Goal: Information Seeking & Learning: Learn about a topic

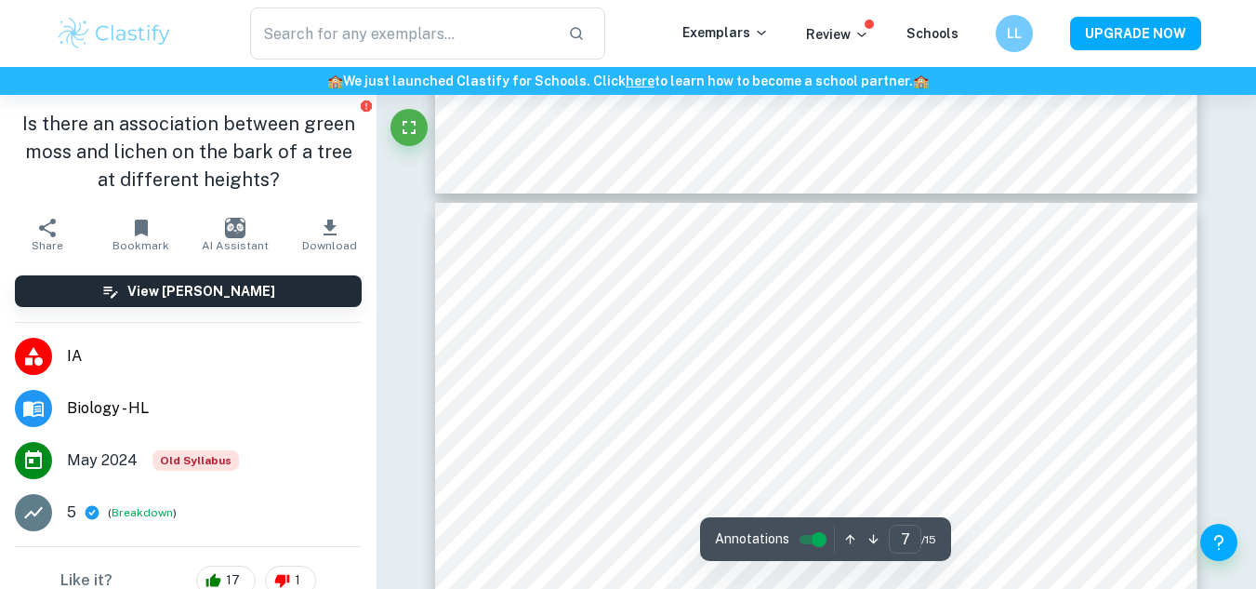
scroll to position [6672, 0]
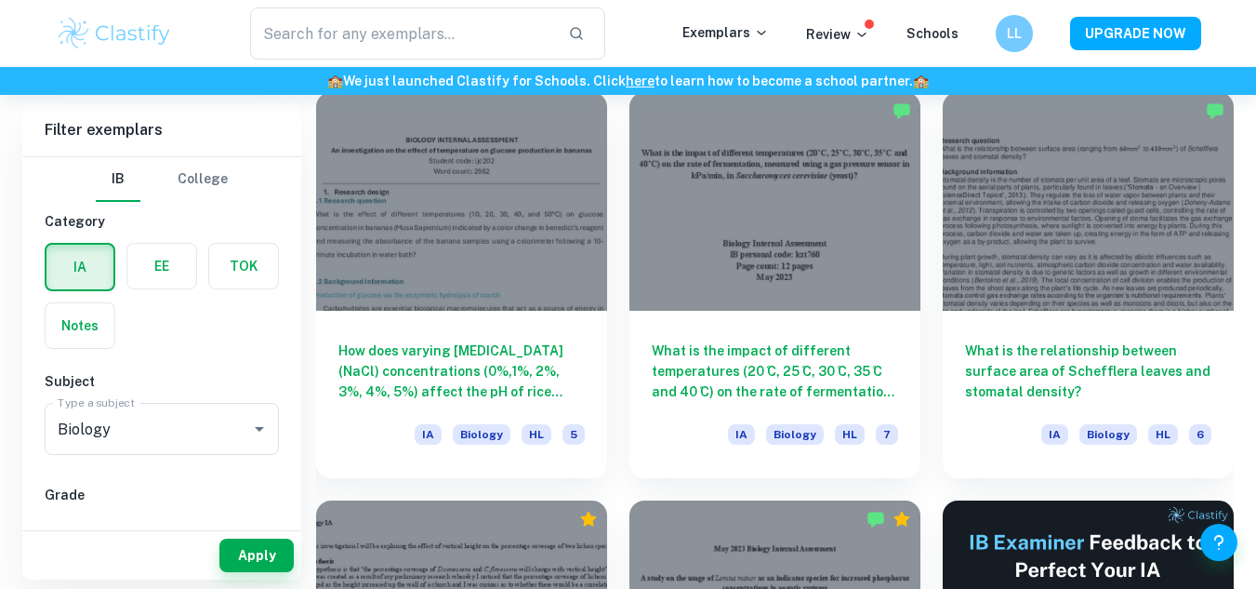
scroll to position [6654, 0]
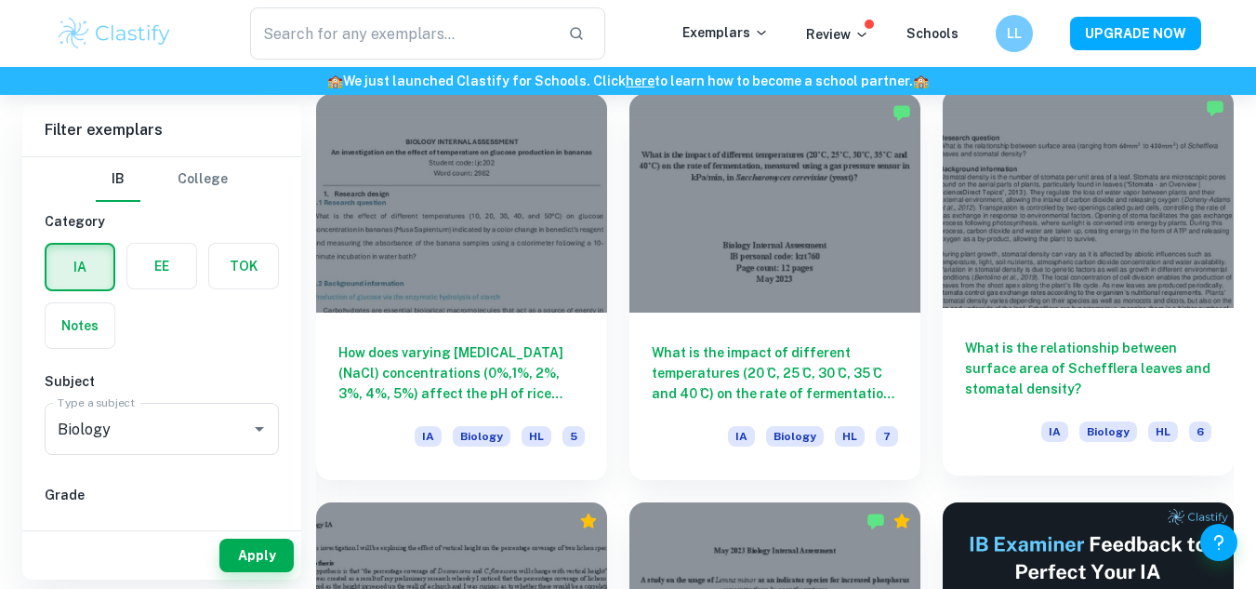
click at [997, 288] on div at bounding box center [1088, 198] width 291 height 219
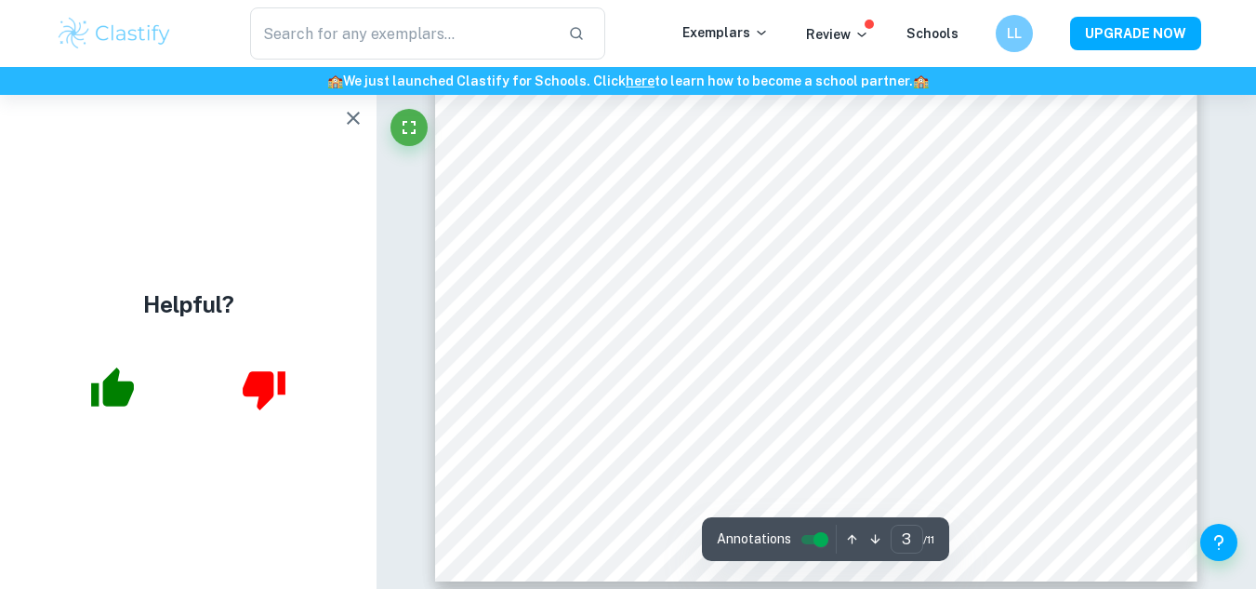
scroll to position [3036, 0]
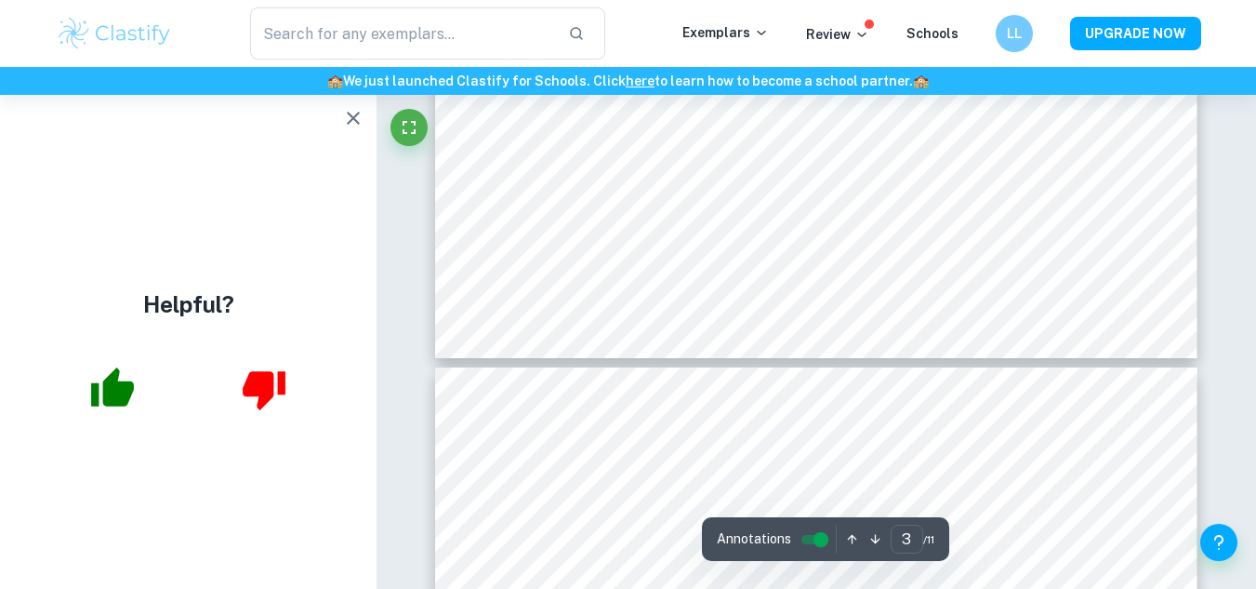
type input "4"
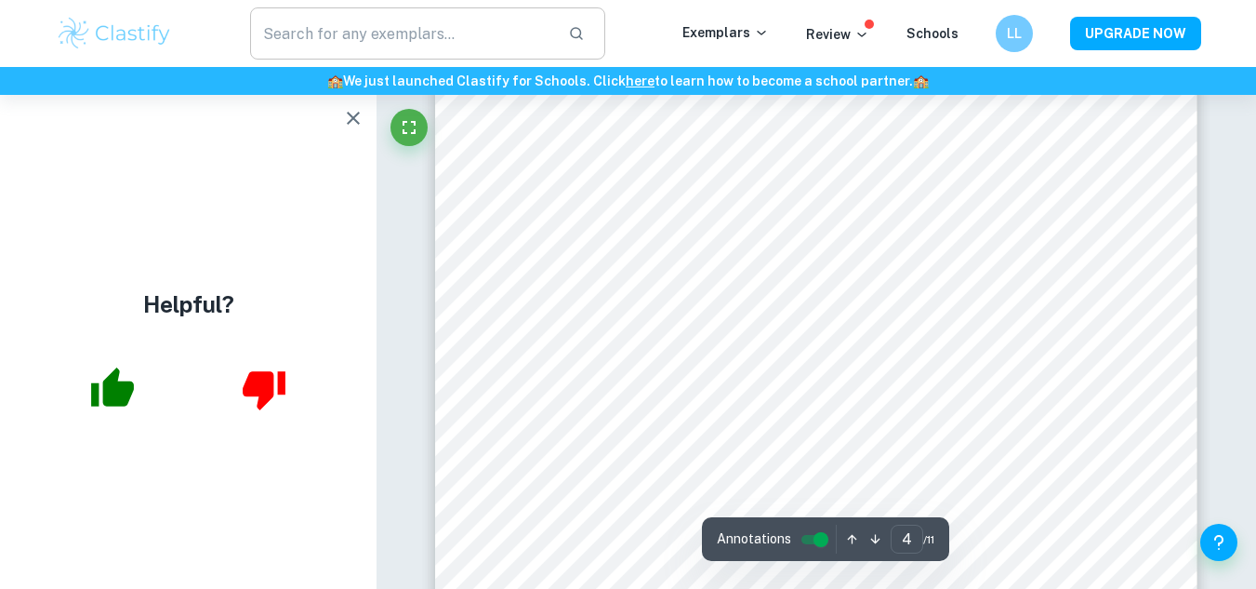
scroll to position [3339, 0]
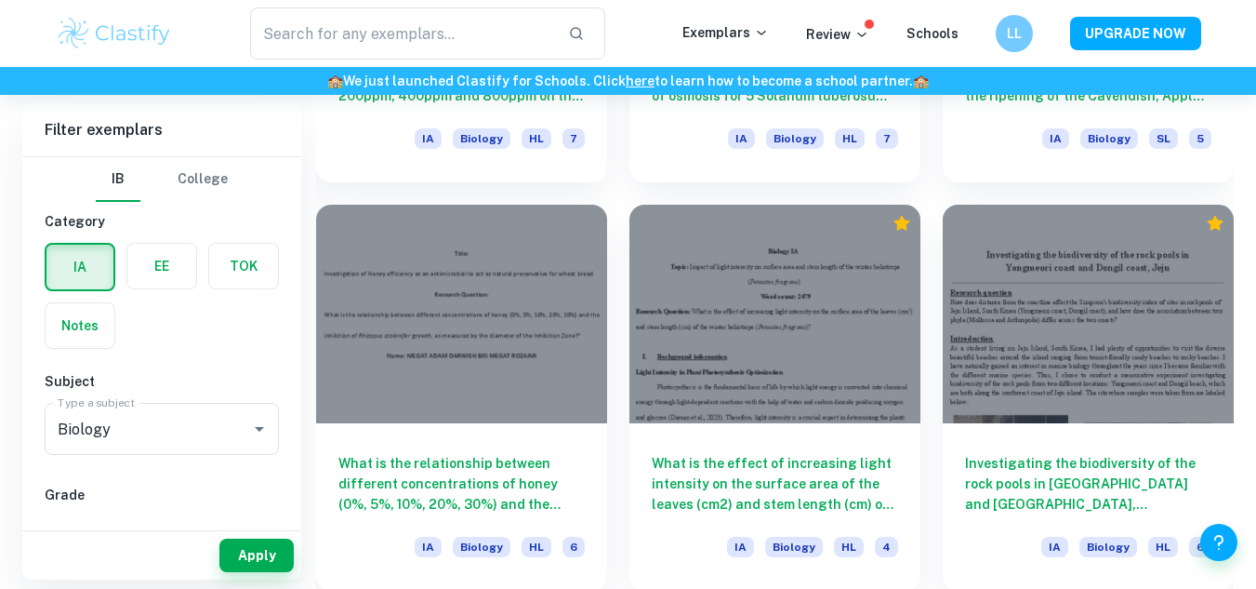
scroll to position [15112, 0]
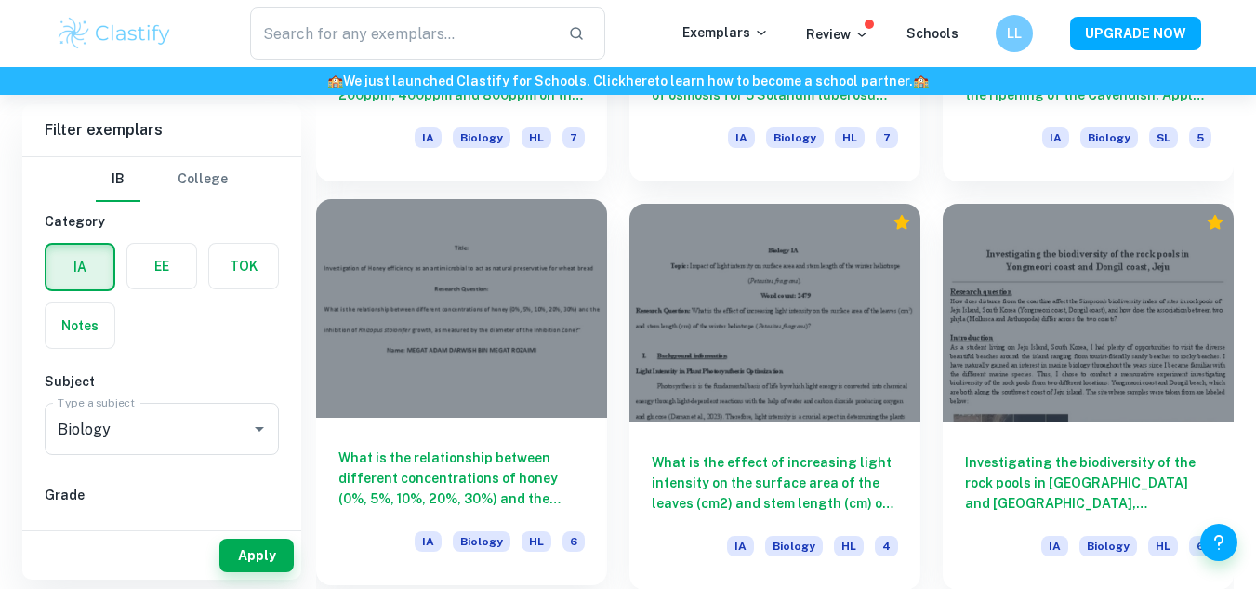
click at [571, 419] on div "What is the relationship between different concentrations of honey (0%, 5%, 10%…" at bounding box center [461, 501] width 291 height 167
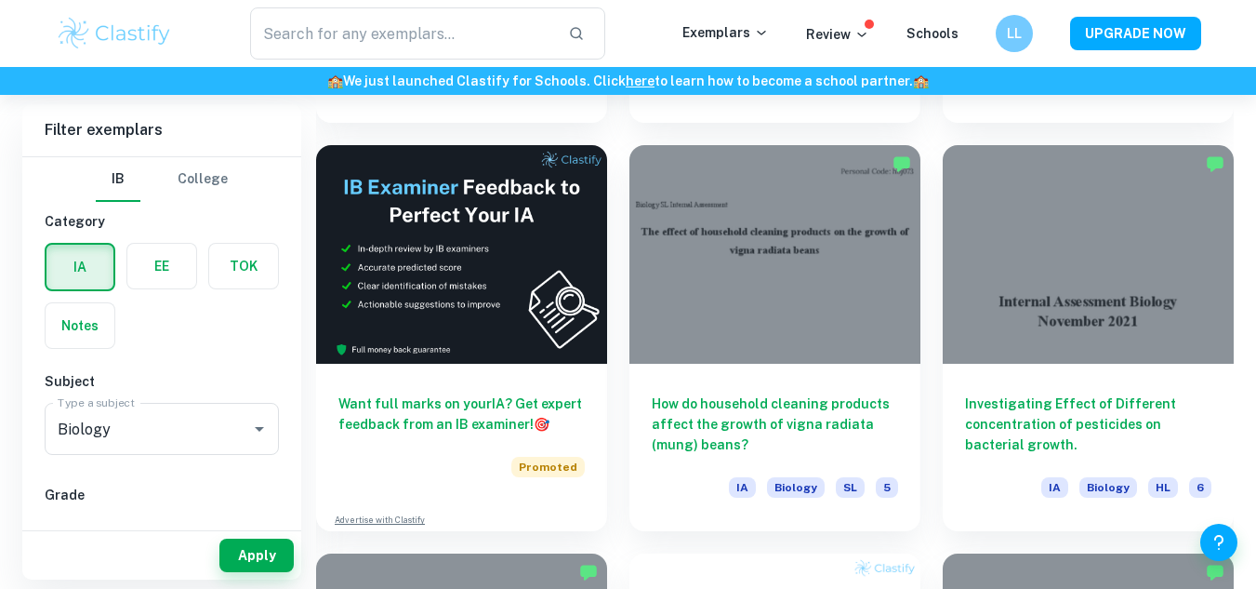
scroll to position [9458, 0]
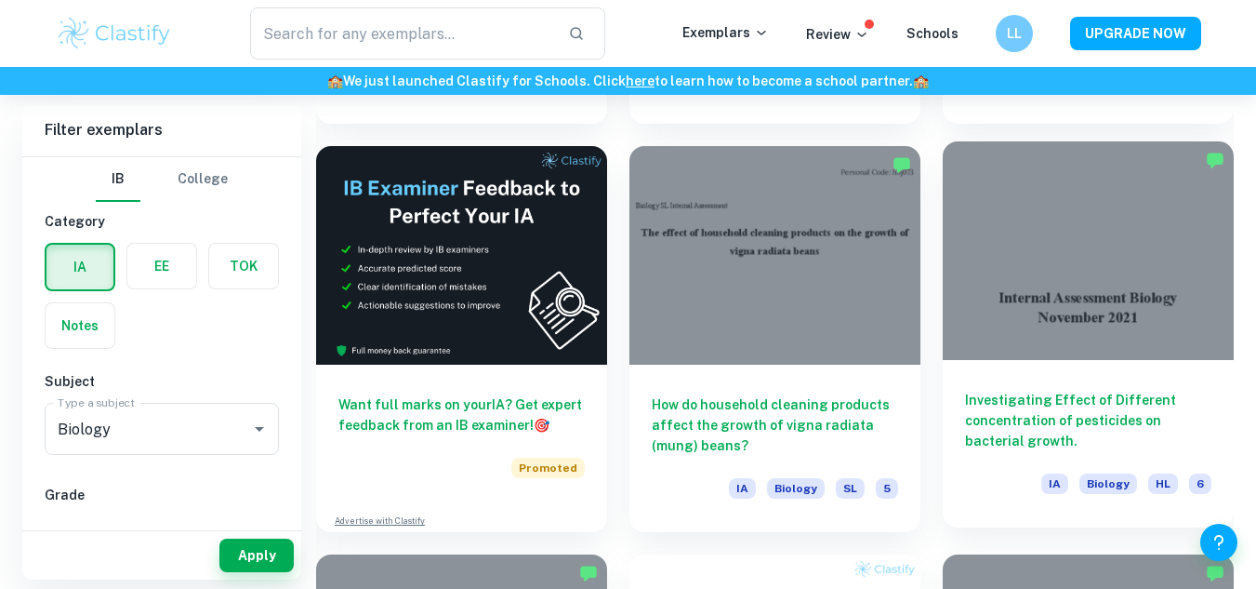
click at [1083, 421] on h6 "Investigating Effect of Different concentration of pesticides on bacterial grow…" at bounding box center [1088, 420] width 246 height 61
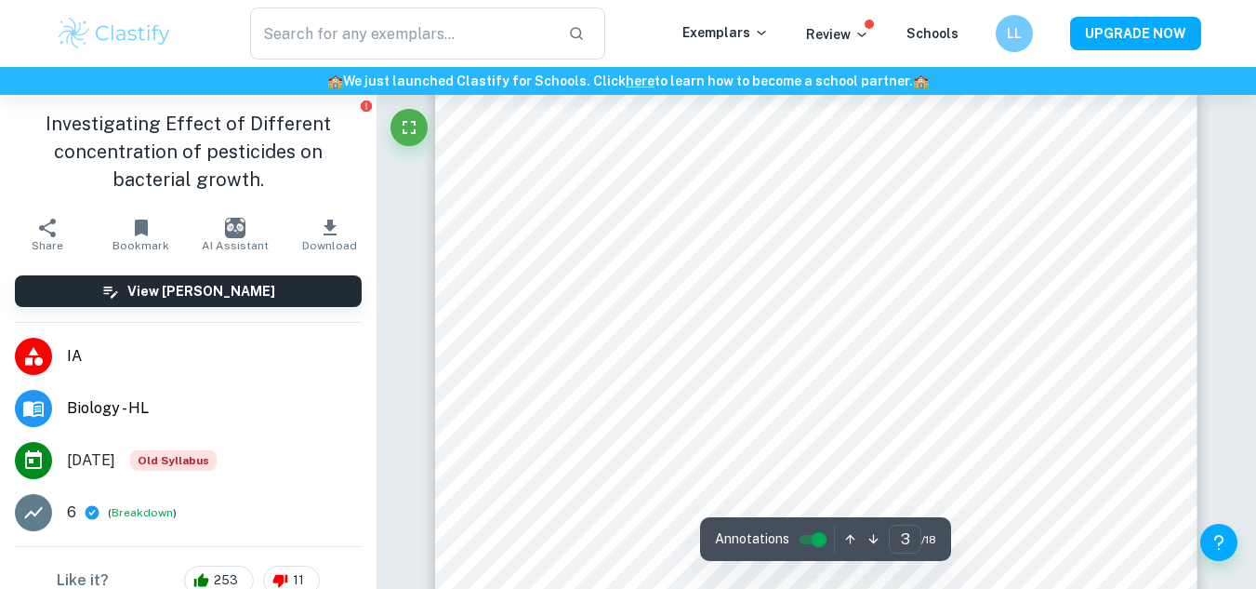
scroll to position [2516, 0]
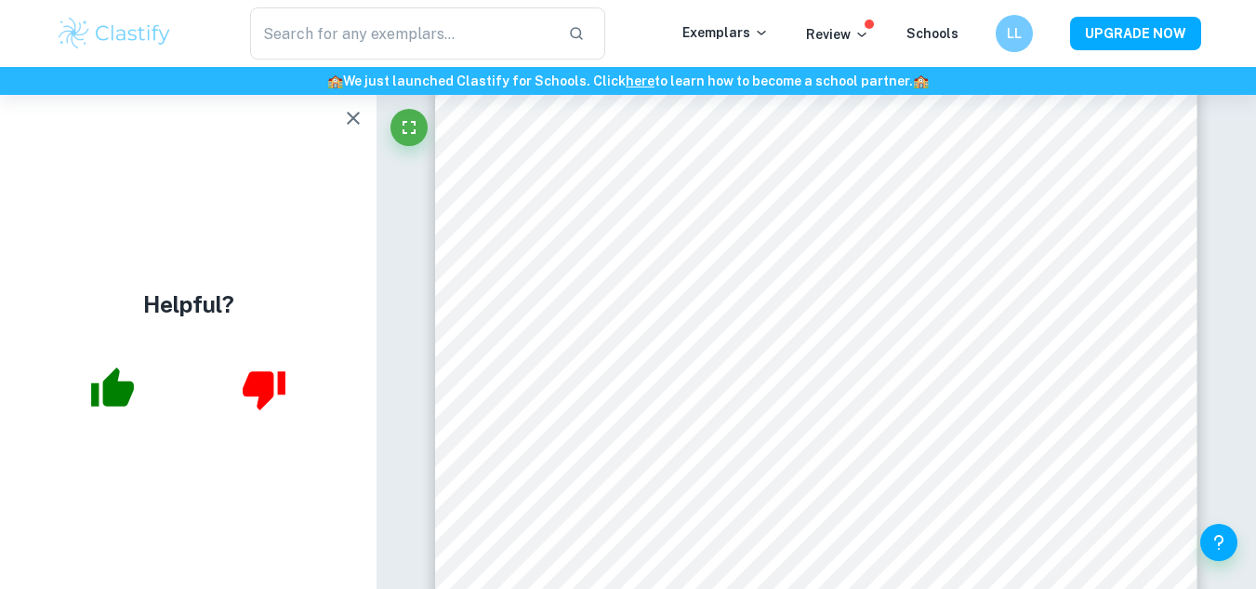
click at [361, 119] on icon "button" at bounding box center [353, 118] width 22 height 22
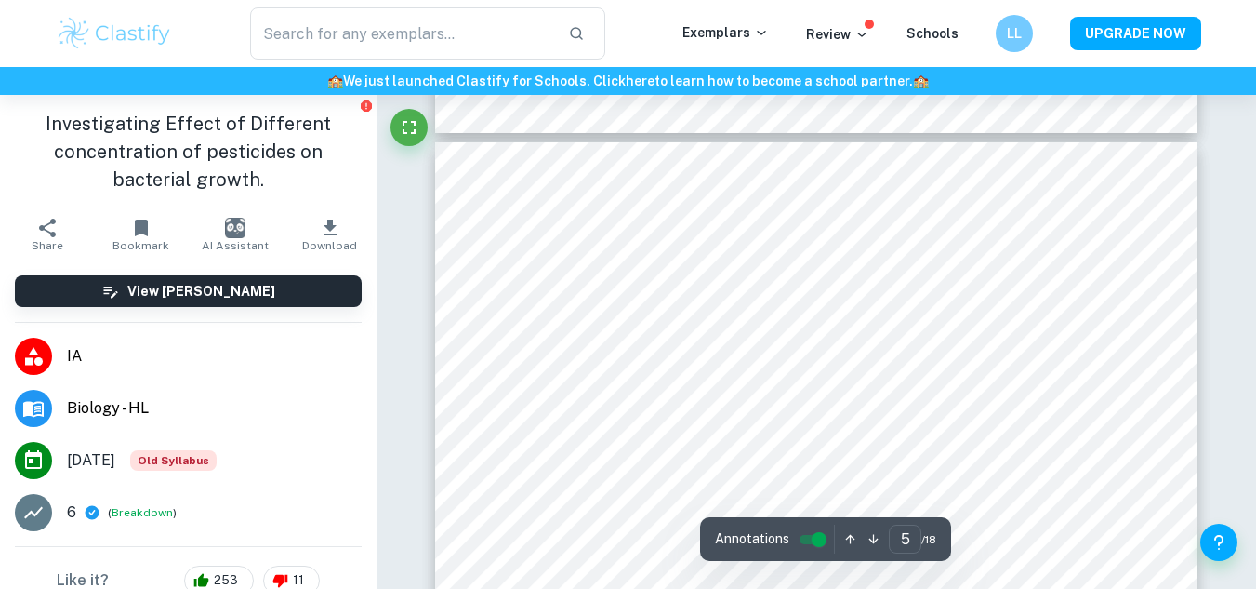
scroll to position [4363, 0]
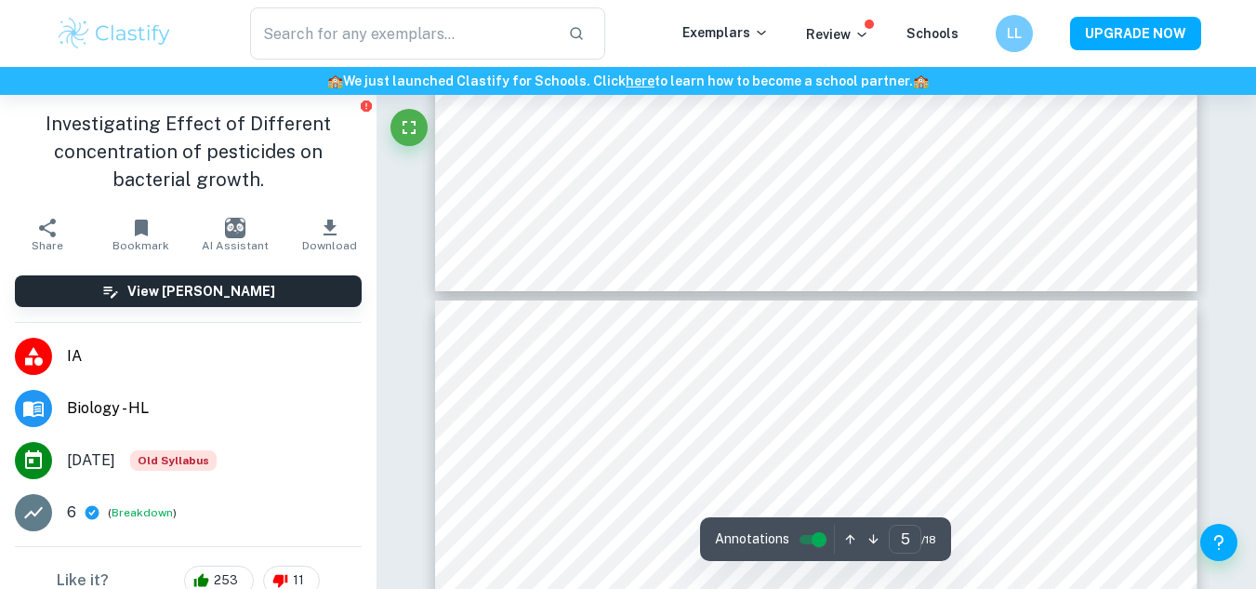
type input "6"
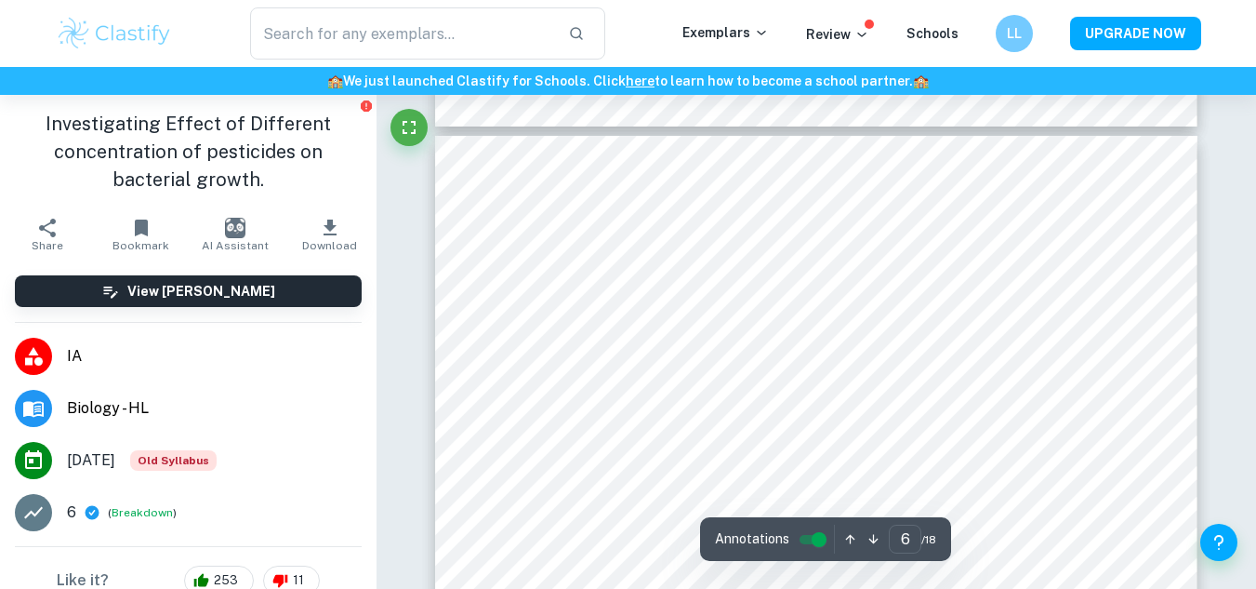
scroll to position [5203, 0]
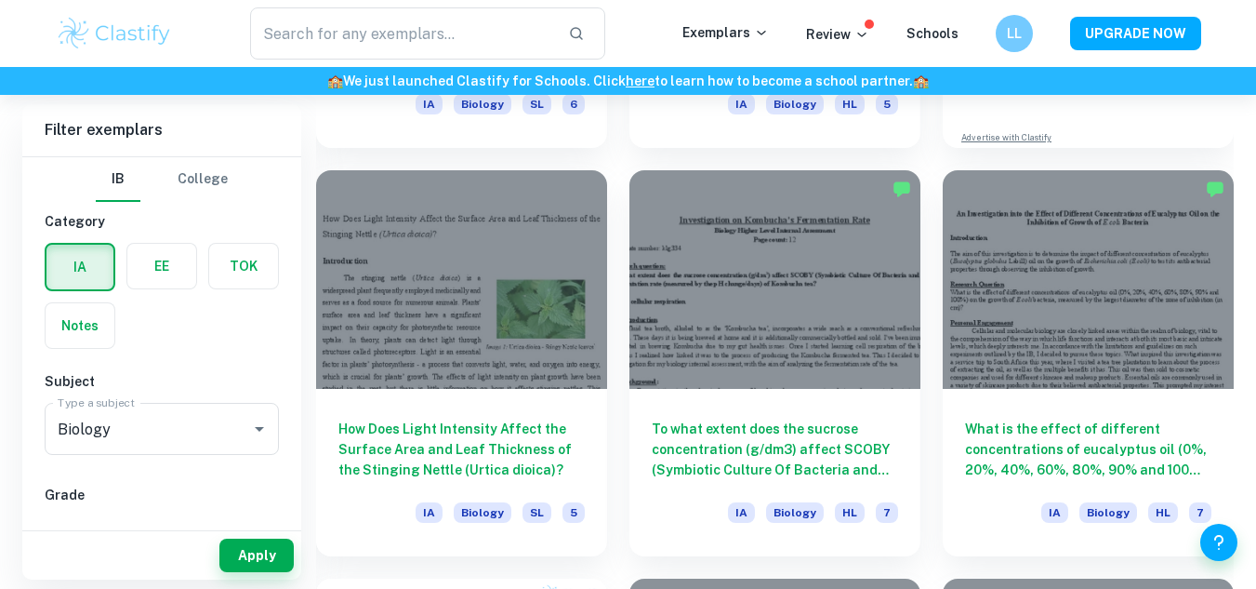
scroll to position [13925, 0]
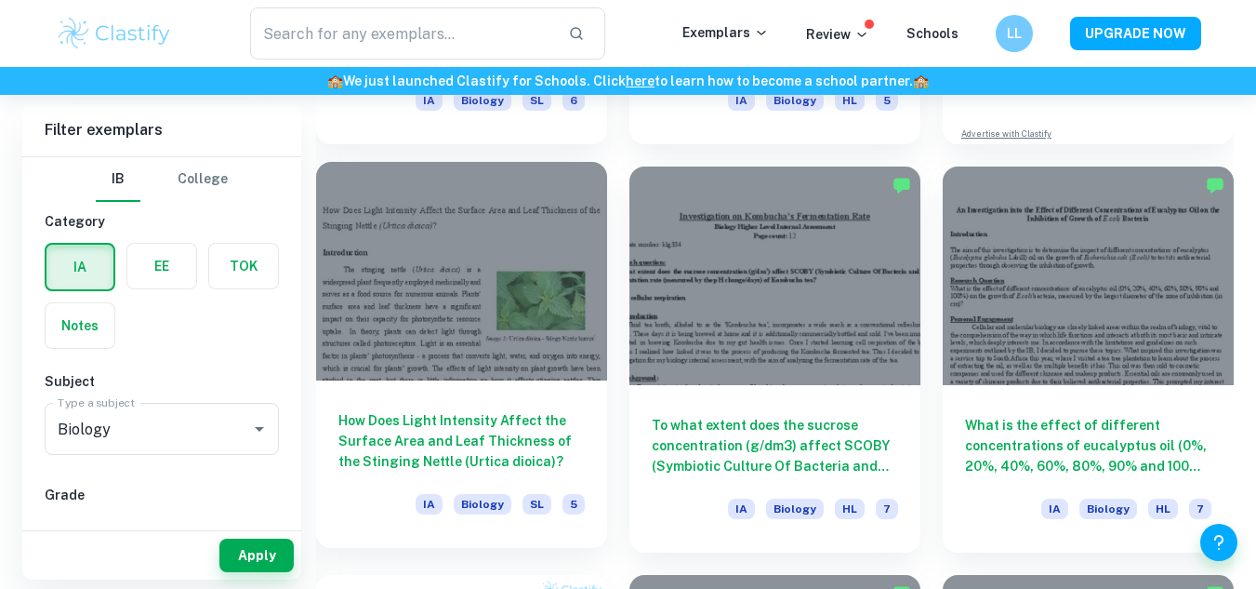
click at [537, 419] on h6 "How Does Light Intensity Affect the Surface Area and Leaf Thickness of the Stin…" at bounding box center [462, 440] width 246 height 61
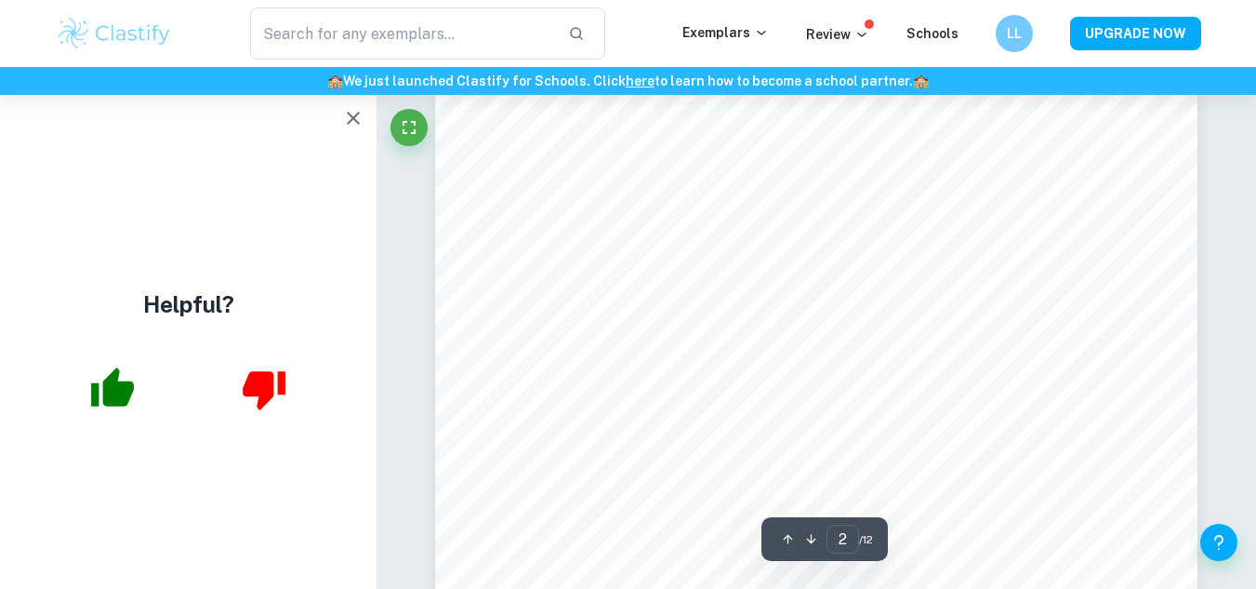
scroll to position [1522, 0]
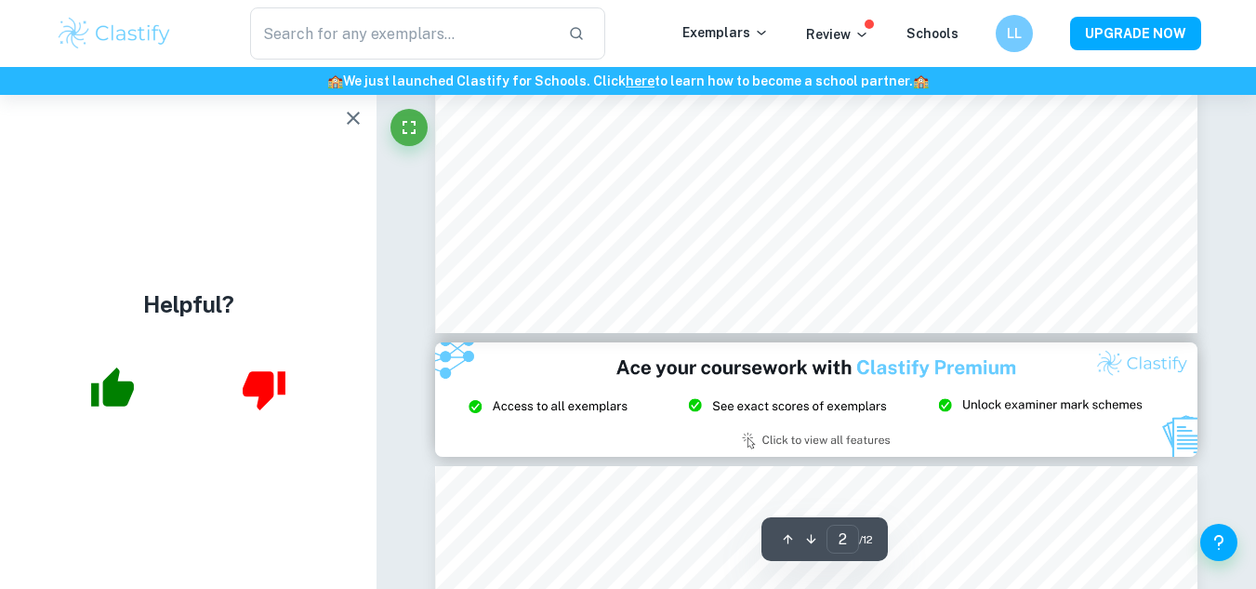
type input "3"
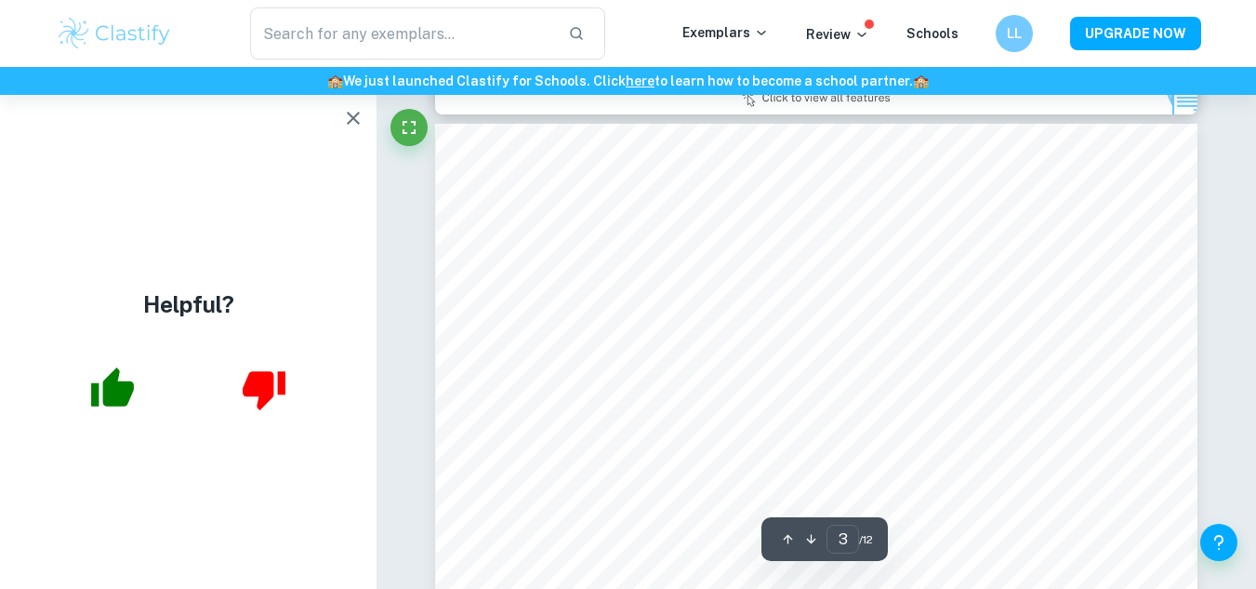
scroll to position [2056, 0]
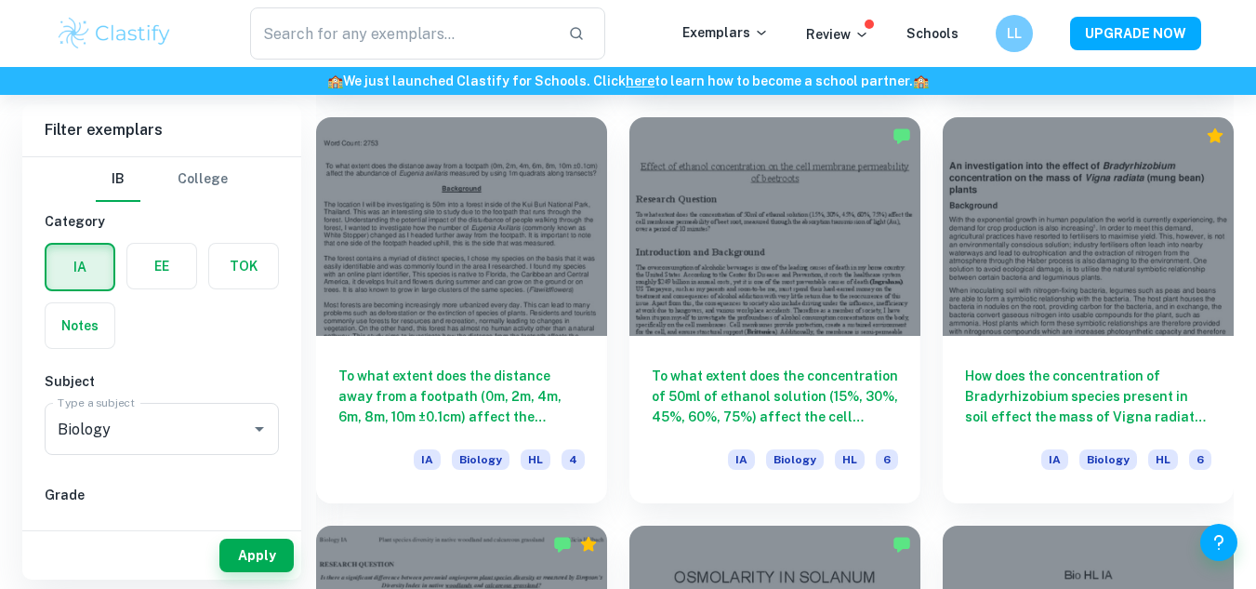
scroll to position [3773, 0]
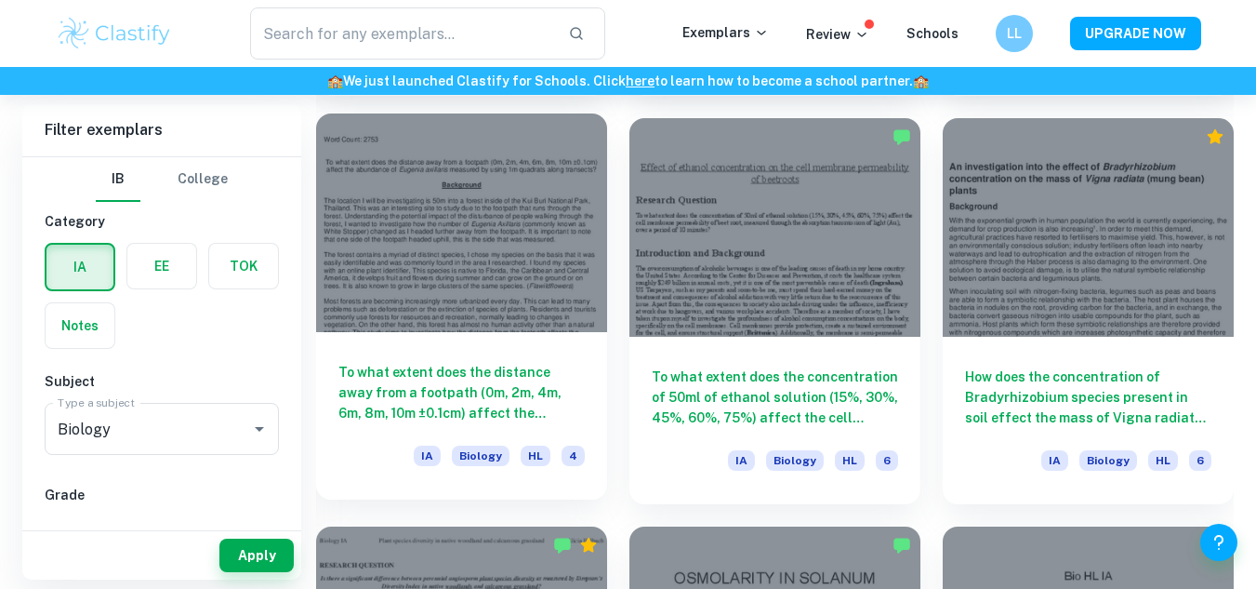
click at [497, 383] on h6 "To what extent does the distance away from a footpath (0m, 2m, 4m, 6m, 8m, 10m …" at bounding box center [462, 392] width 246 height 61
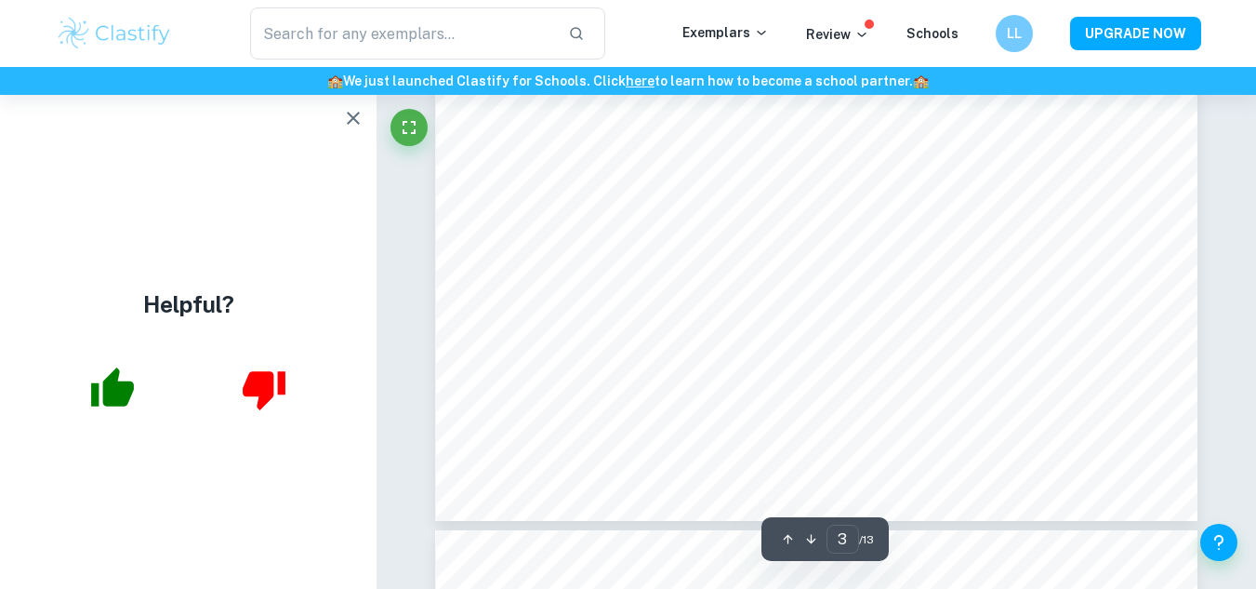
scroll to position [3091, 0]
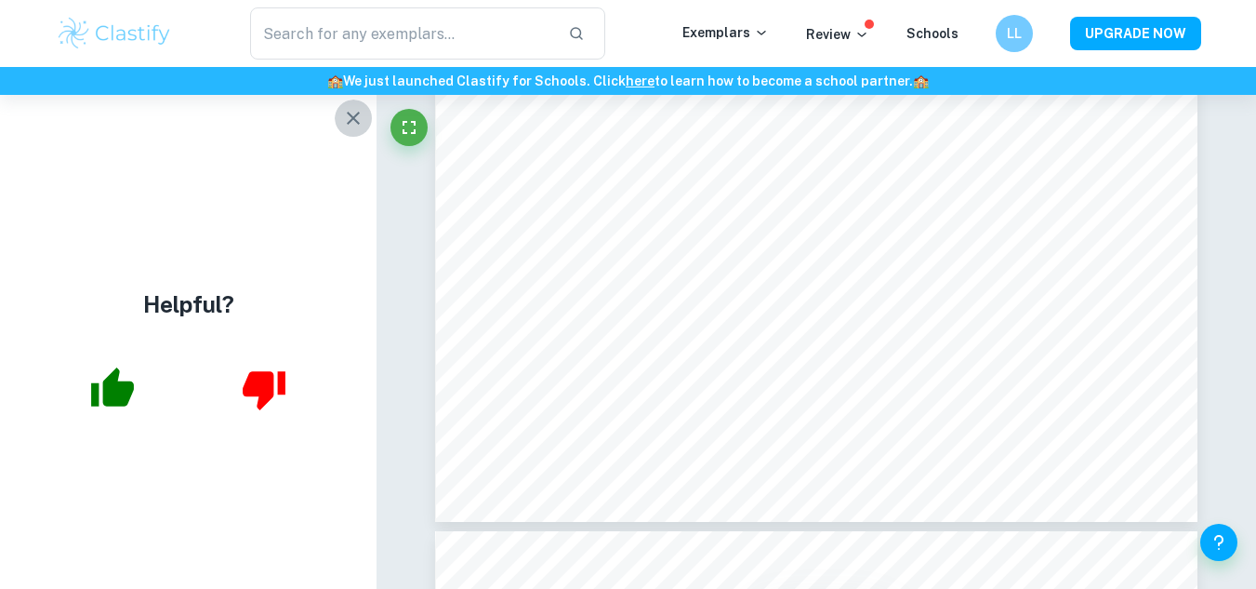
click at [351, 106] on button "button" at bounding box center [353, 118] width 37 height 37
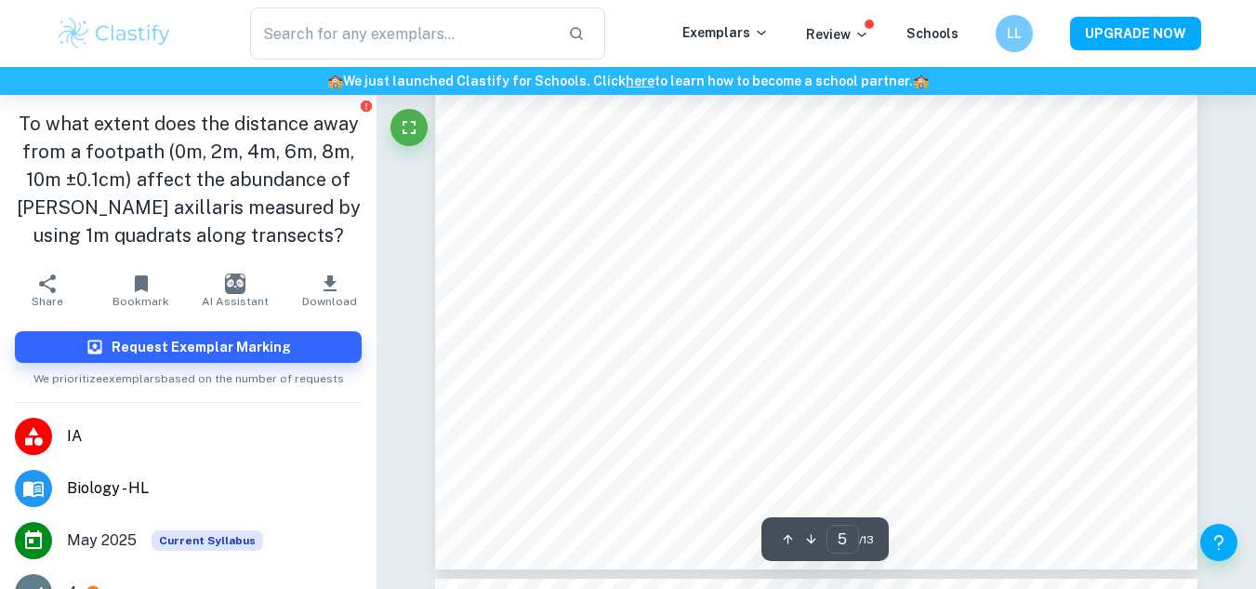
scroll to position [5216, 0]
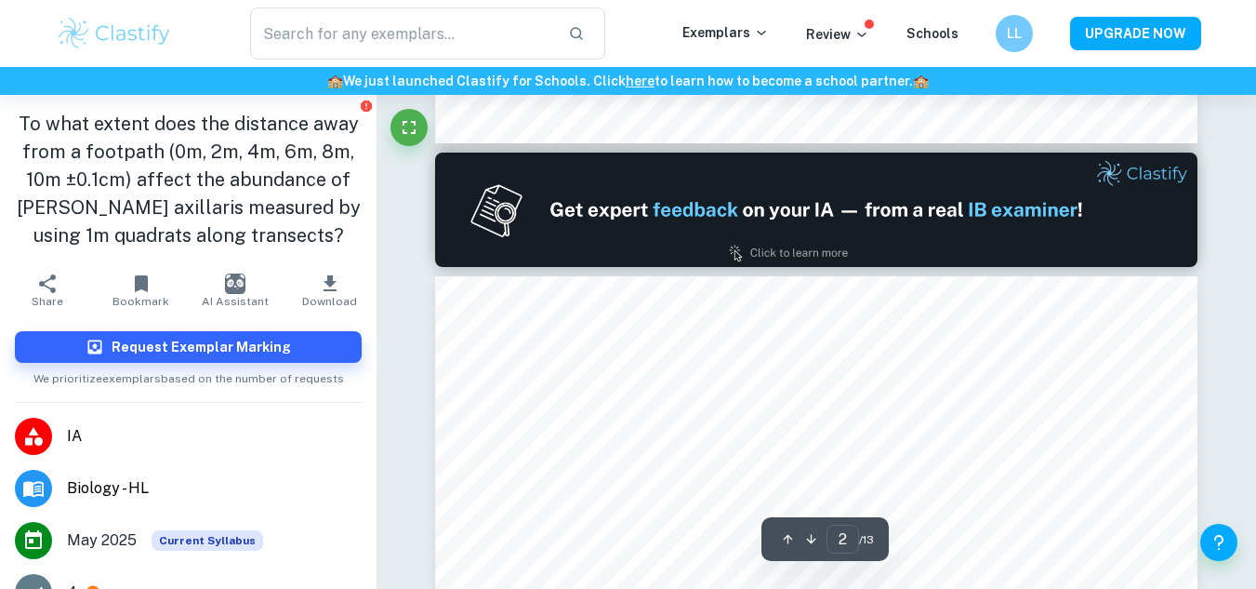
type input "1"
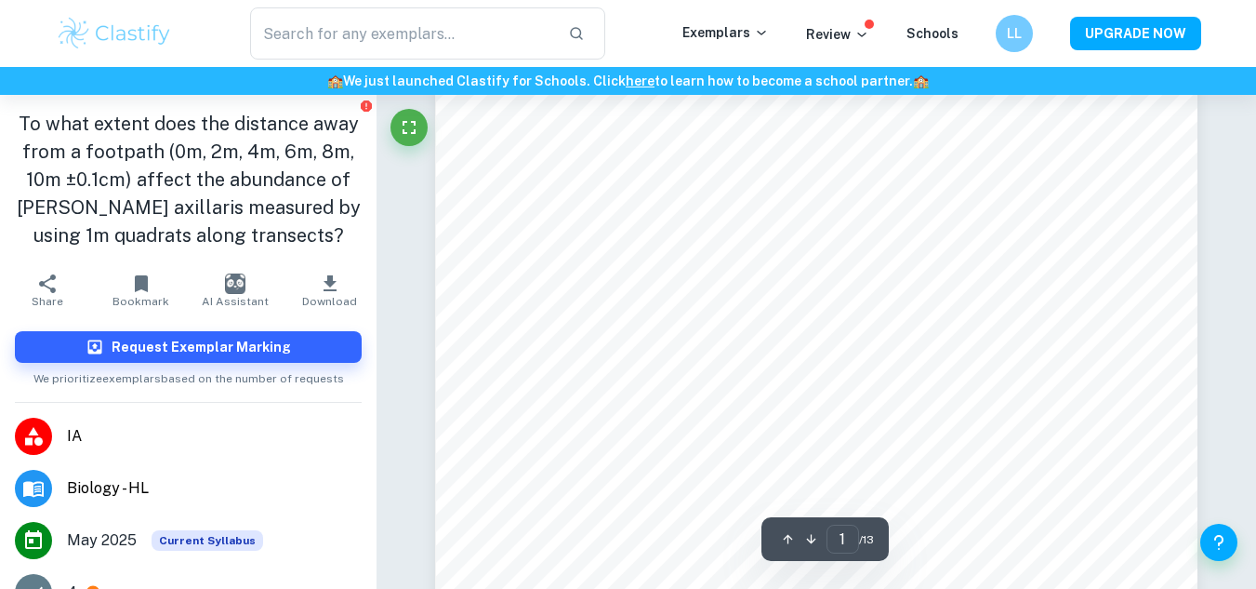
scroll to position [0, 0]
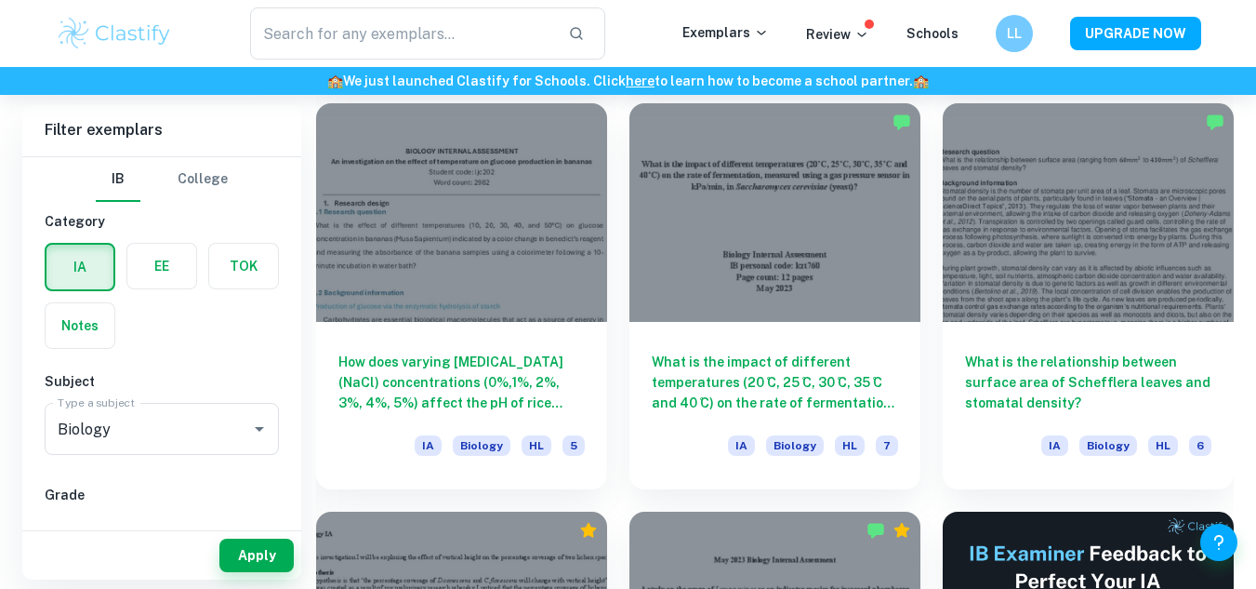
scroll to position [6645, 0]
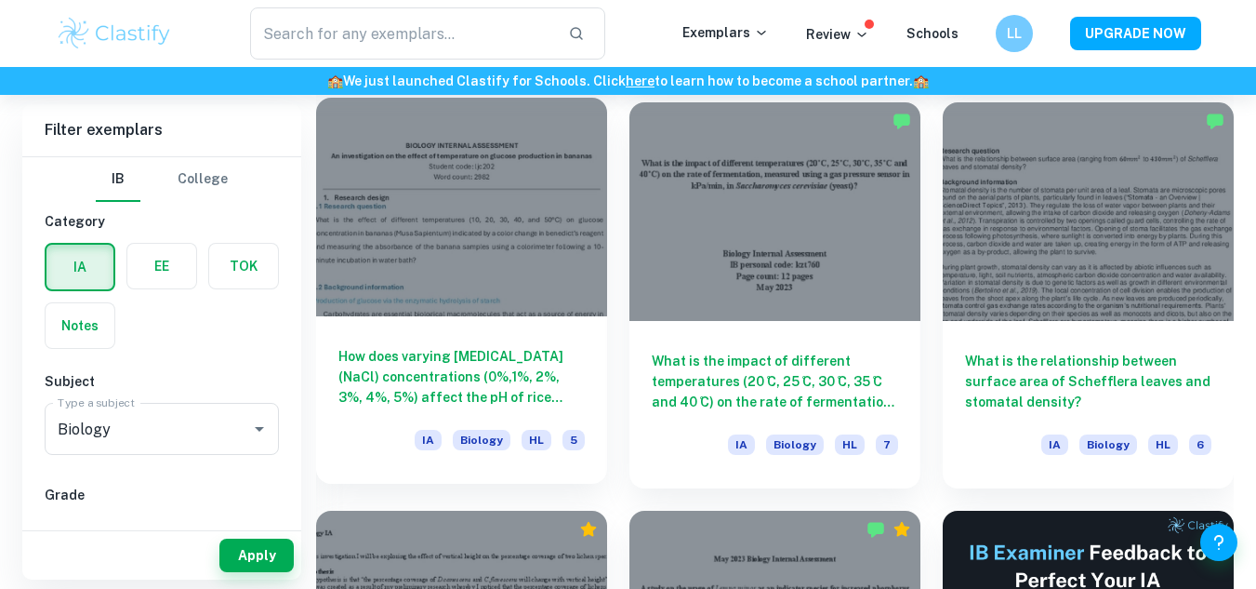
click at [593, 248] on div at bounding box center [461, 207] width 291 height 219
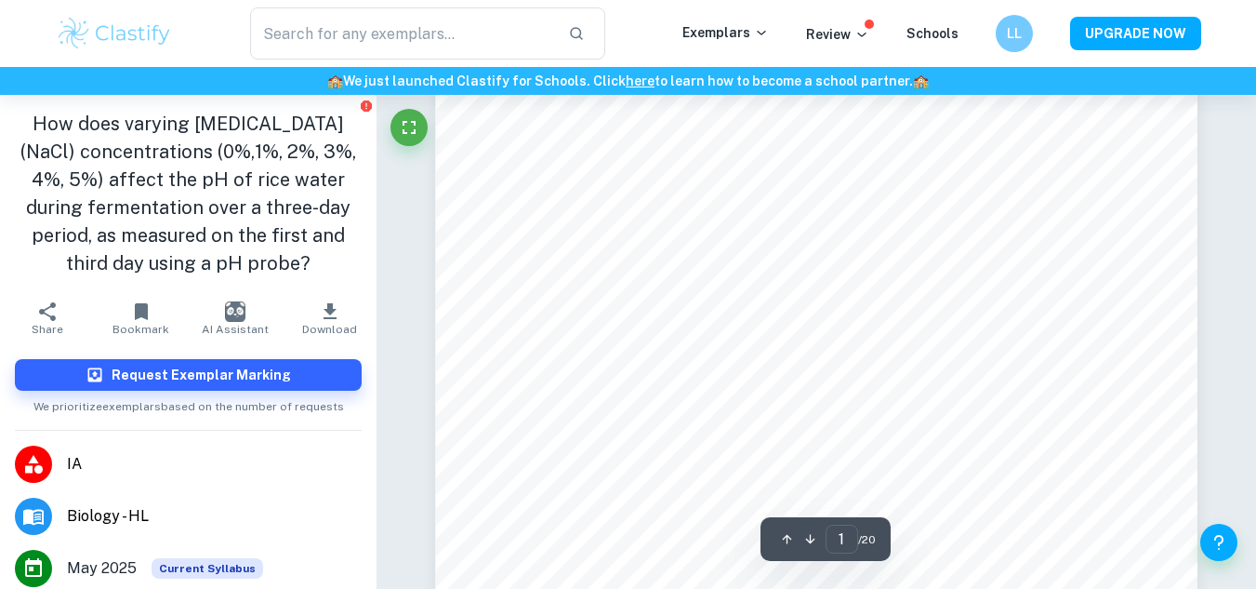
scroll to position [343, 0]
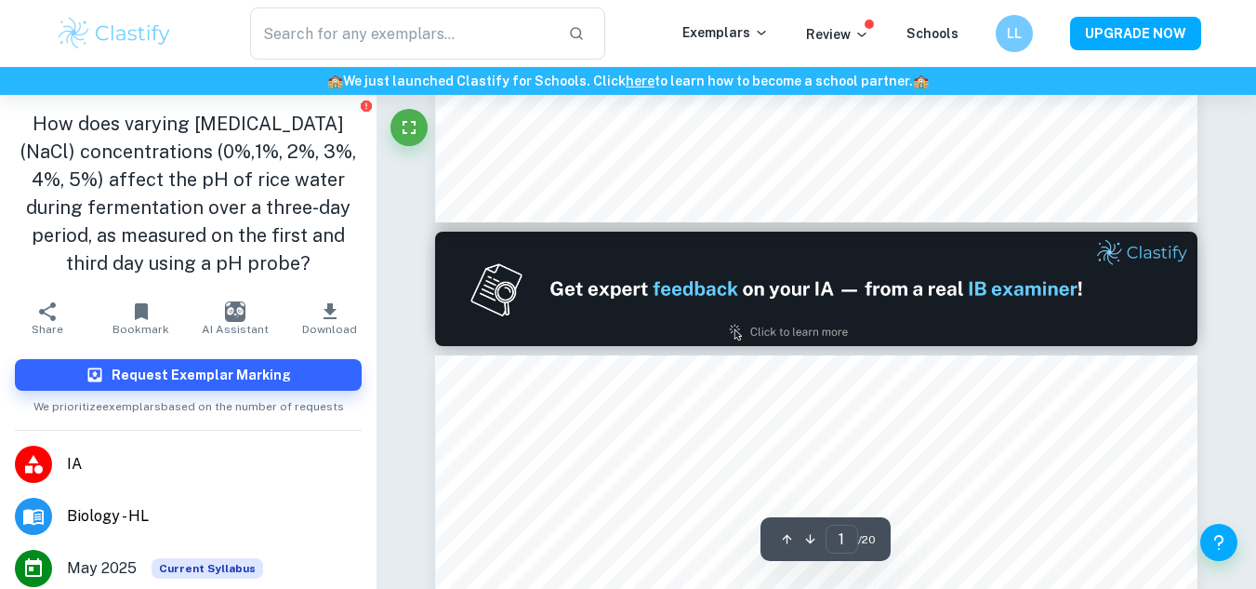
type input "2"
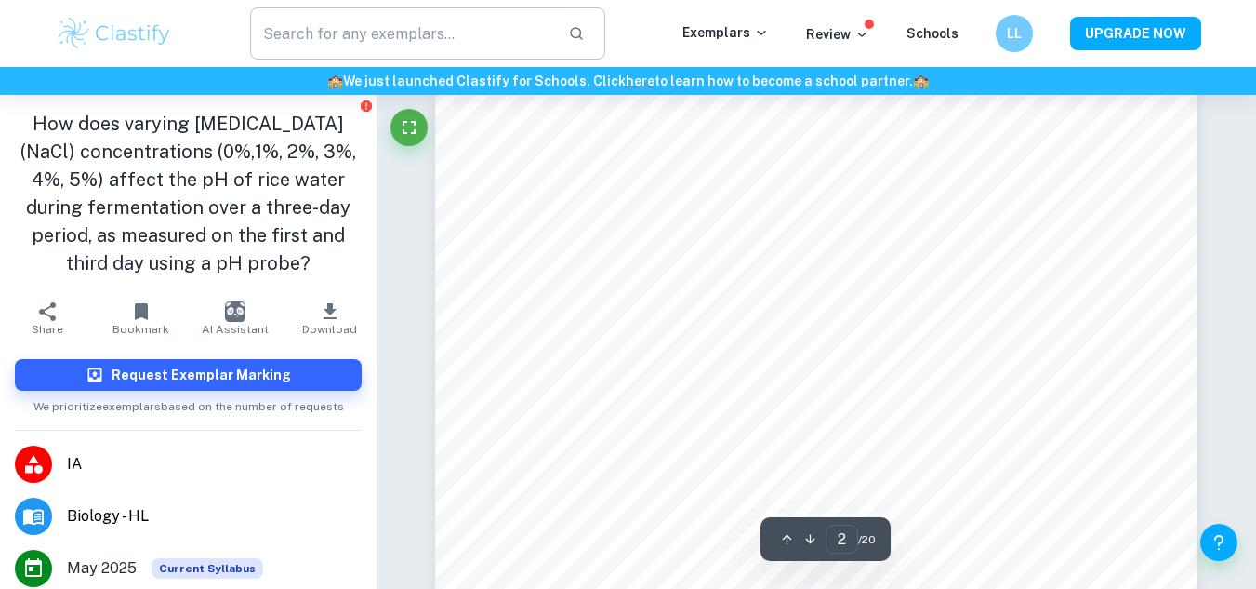
scroll to position [1576, 0]
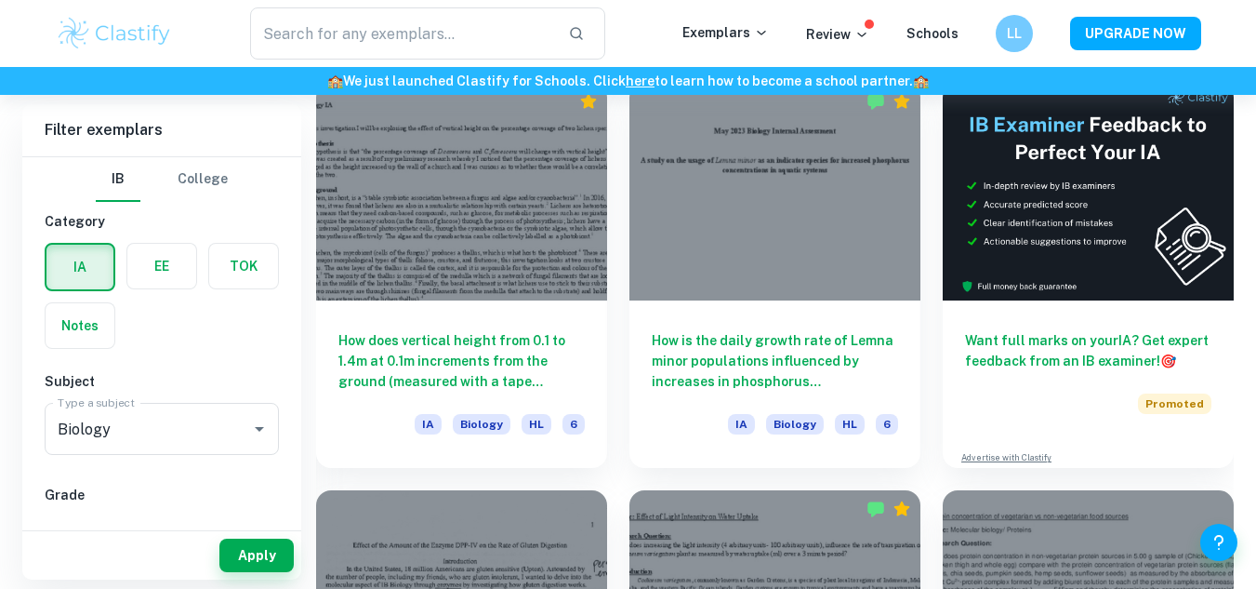
scroll to position [7071, 0]
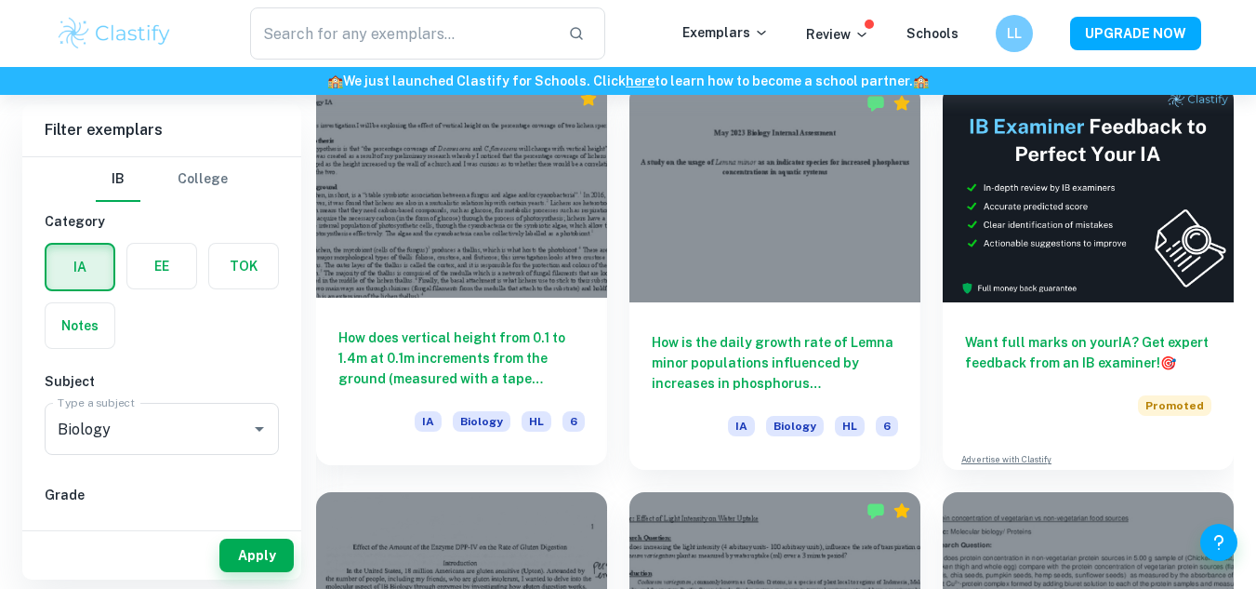
click at [535, 374] on h6 "How does vertical height from 0.1 to 1.4m at 0.1m increments from the ground (m…" at bounding box center [462, 357] width 246 height 61
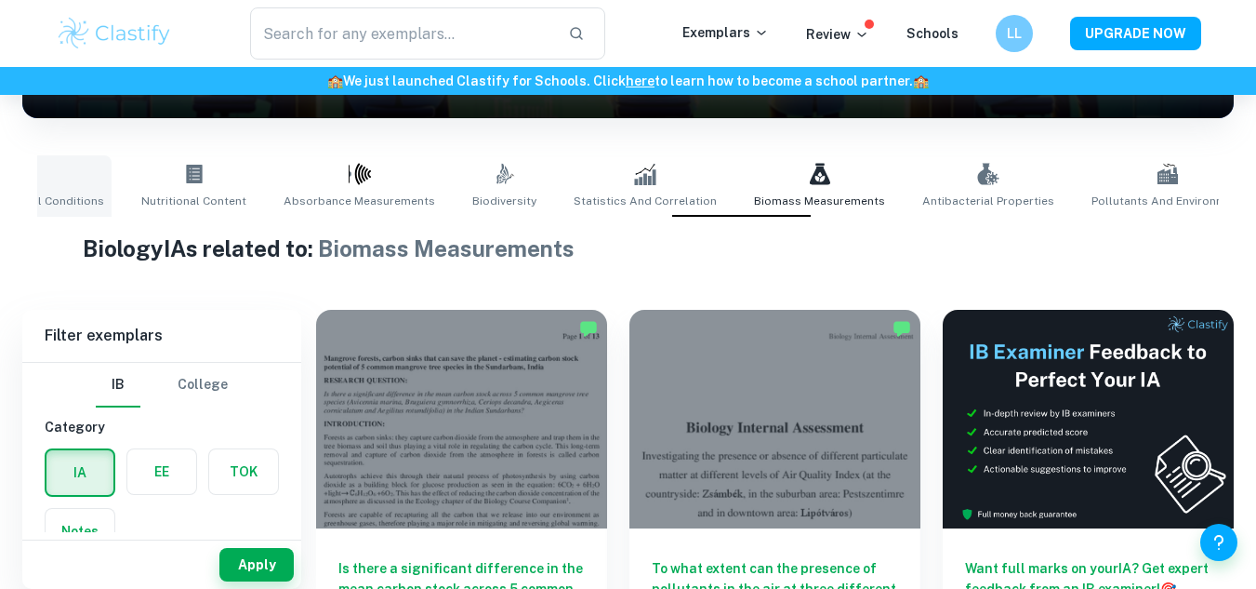
scroll to position [0, 1170]
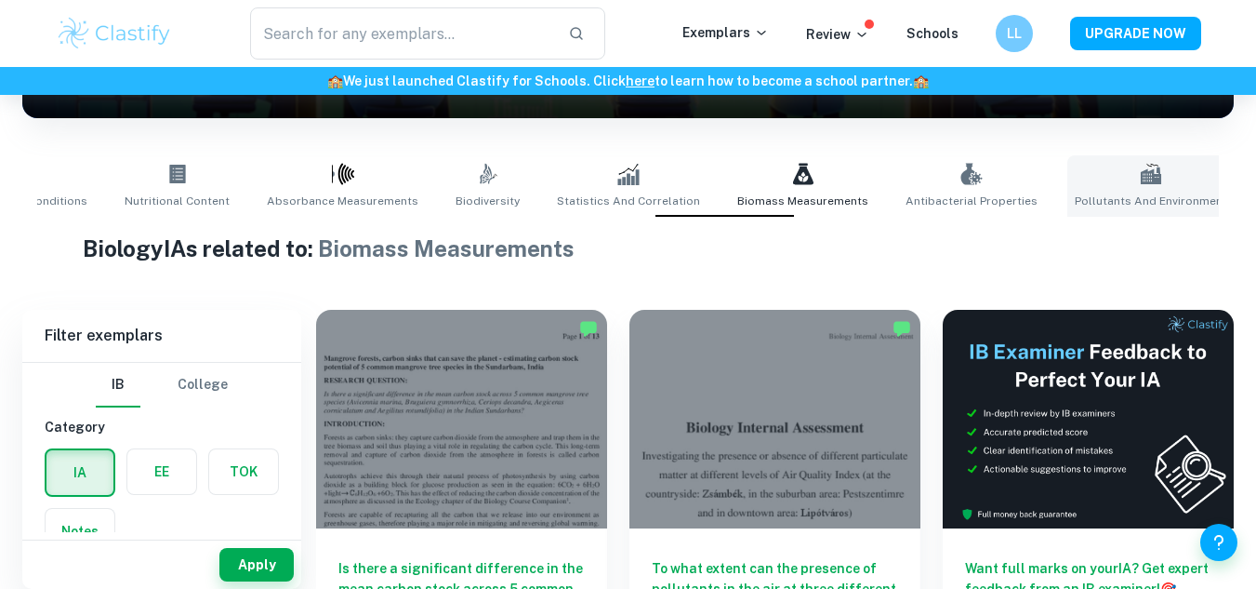
click at [1087, 194] on span "Pollutants and Environment" at bounding box center [1151, 201] width 153 height 17
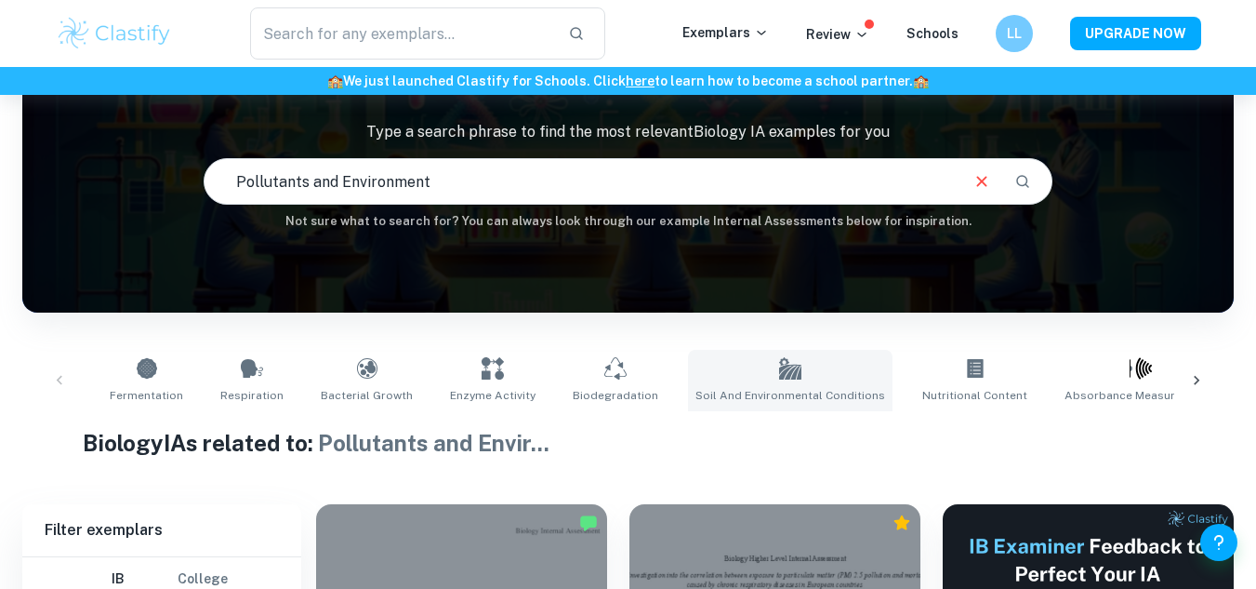
scroll to position [0, 415]
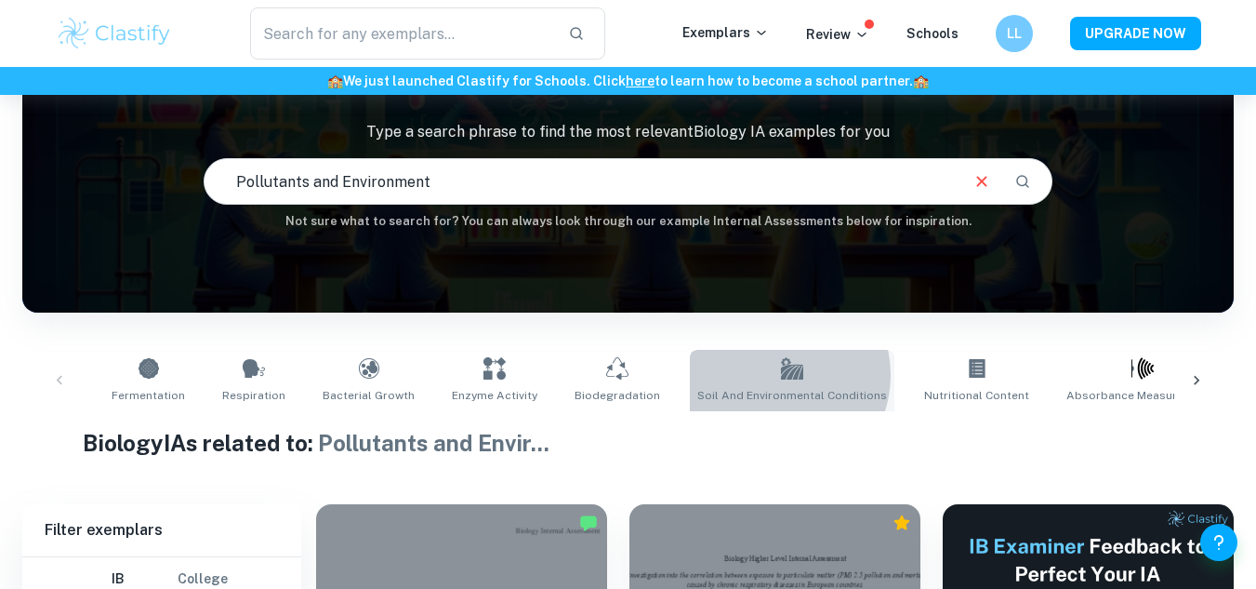
click at [737, 375] on link "Soil and Environmental Conditions" at bounding box center [792, 380] width 205 height 61
type input "Soil and Environmental Conditions"
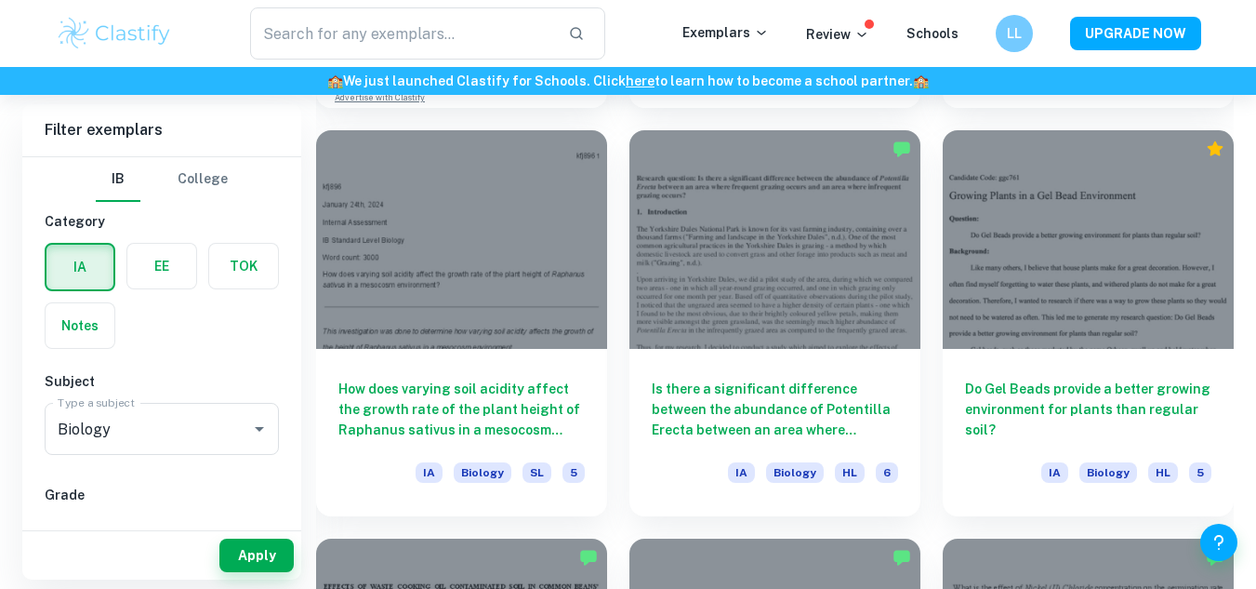
scroll to position [1722, 0]
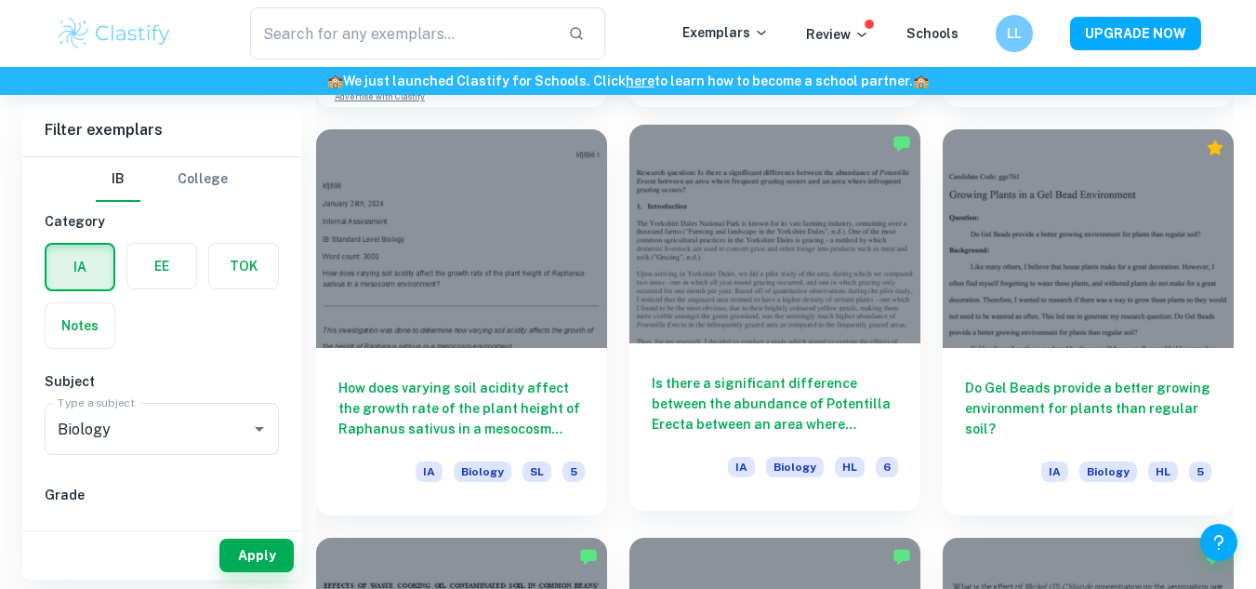
click at [670, 428] on h6 "Is there a significant difference between the abundance of Potentilla Erecta be…" at bounding box center [775, 403] width 246 height 61
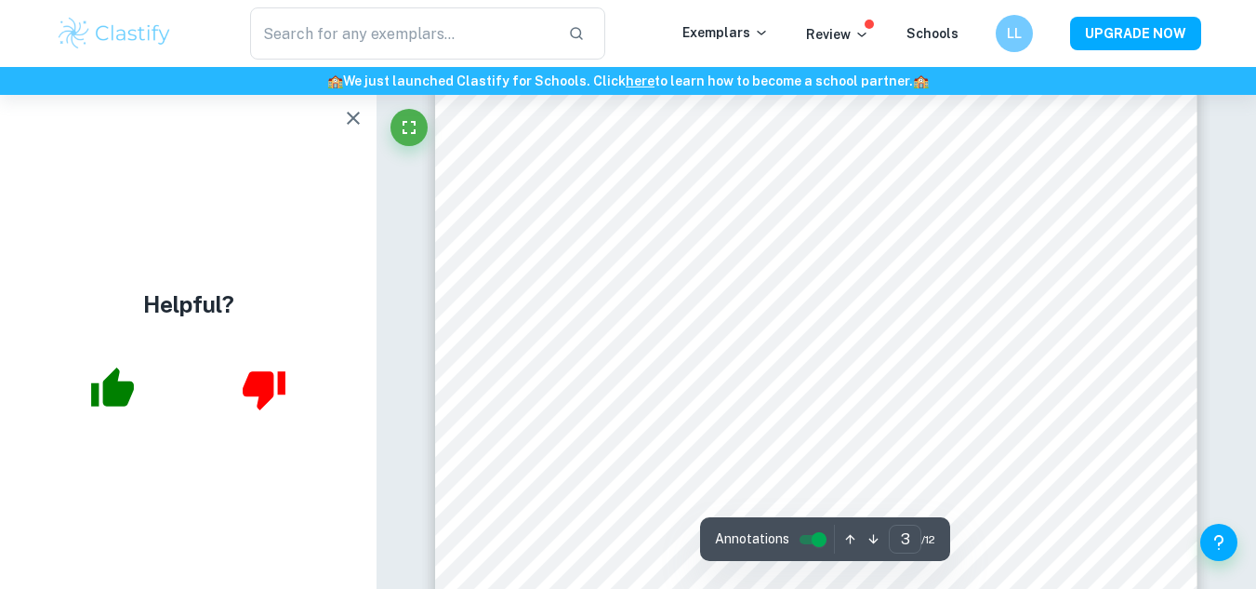
scroll to position [3006, 0]
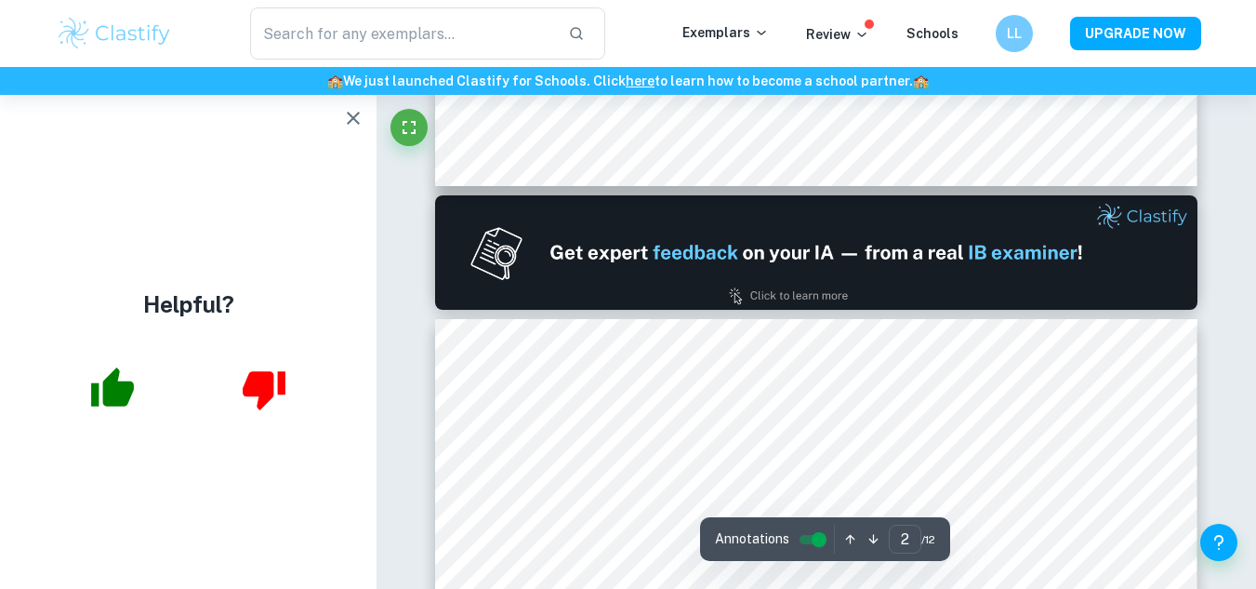
type input "1"
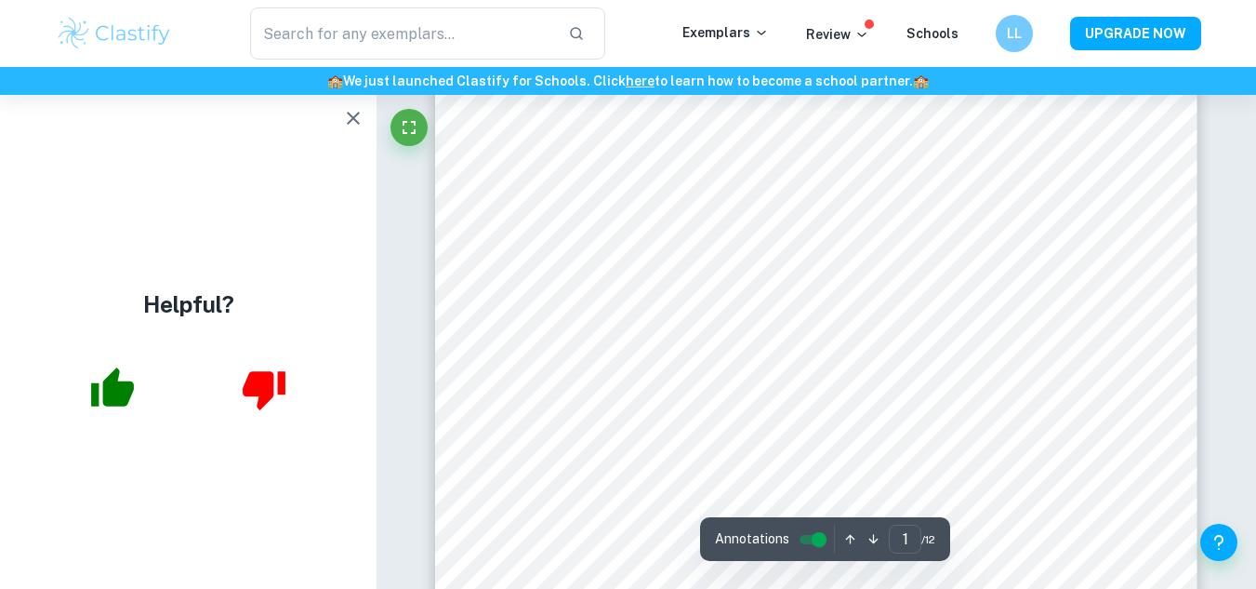
scroll to position [592, 0]
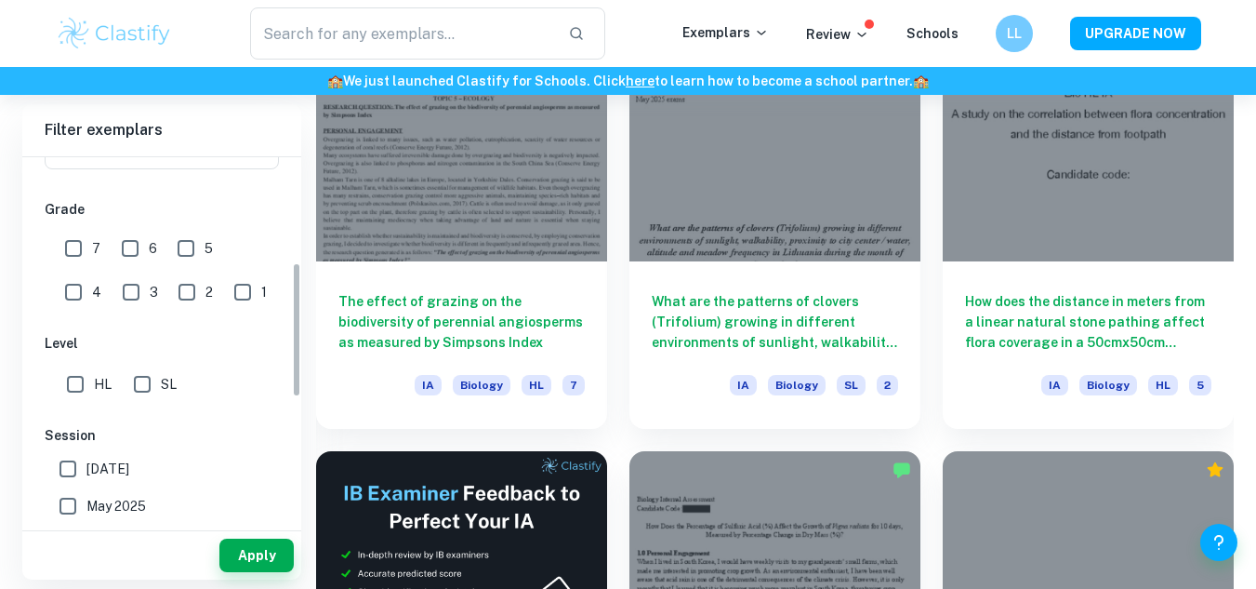
scroll to position [286, 0]
click at [69, 387] on input "HL" at bounding box center [75, 383] width 37 height 37
checkbox input "true"
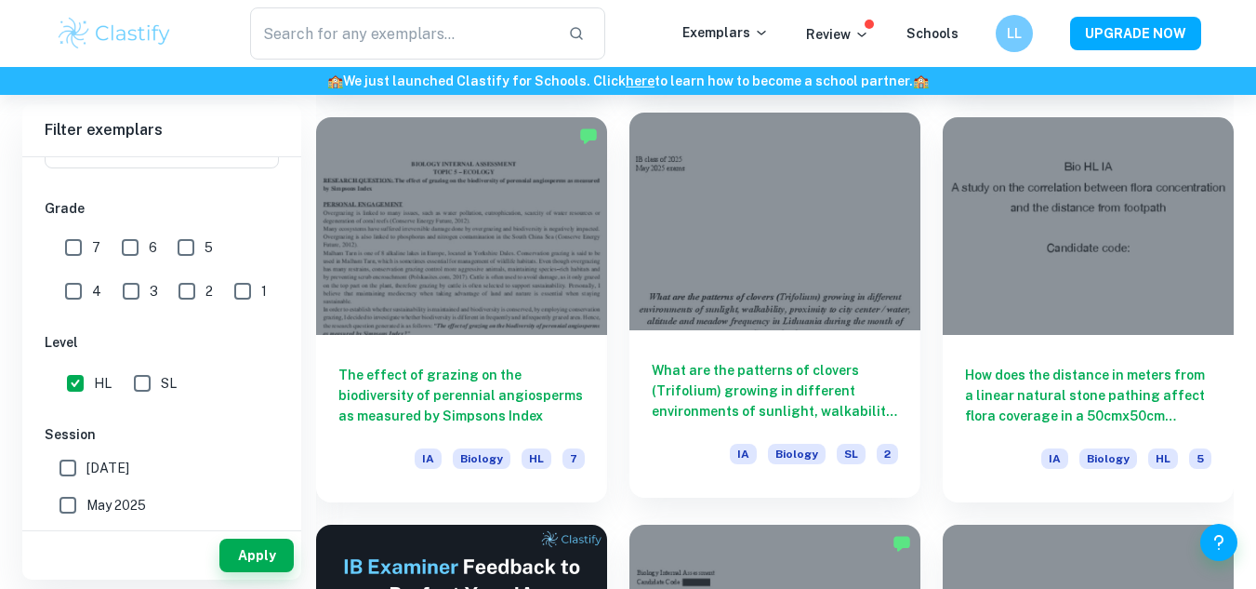
scroll to position [2549, 0]
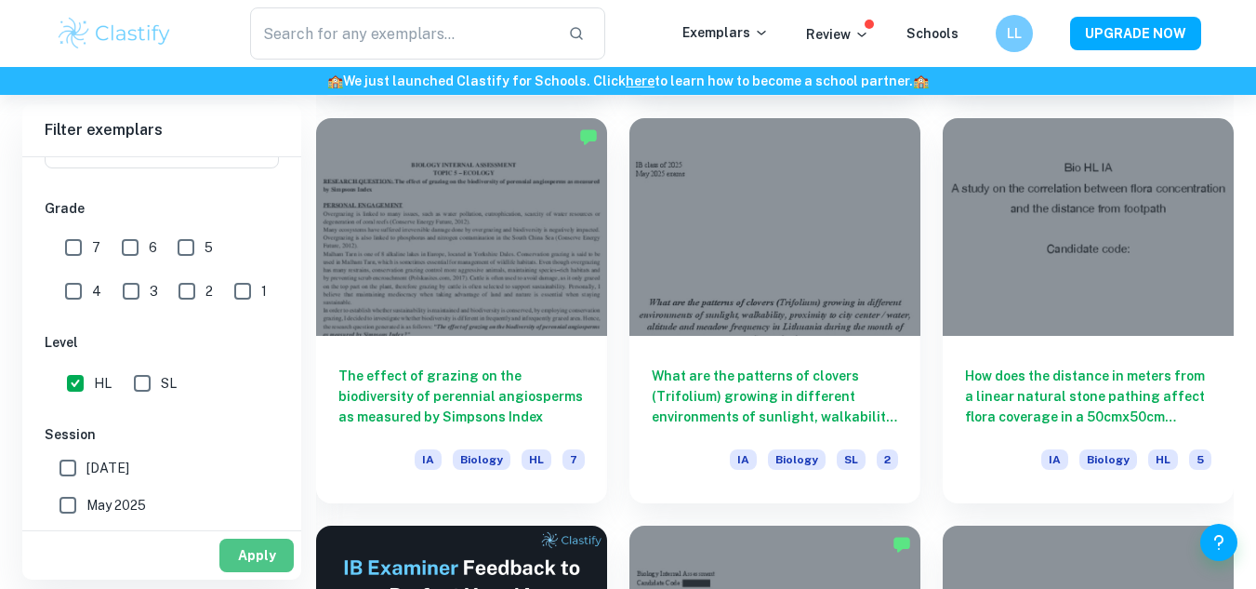
click at [254, 566] on button "Apply" at bounding box center [256, 554] width 74 height 33
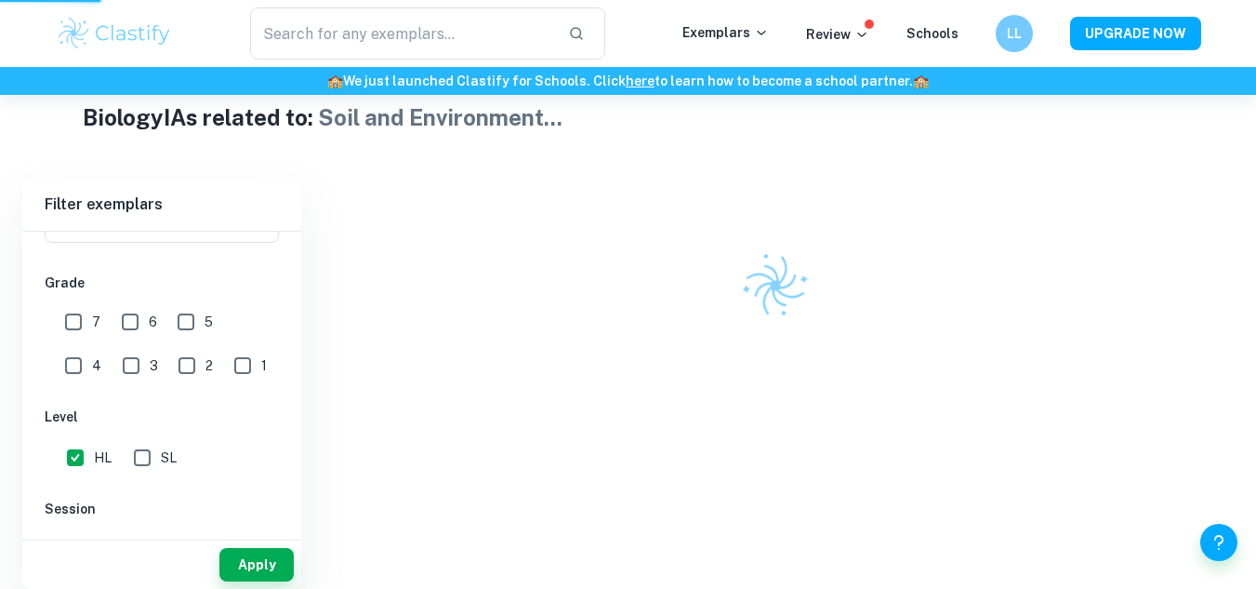
scroll to position [448, 0]
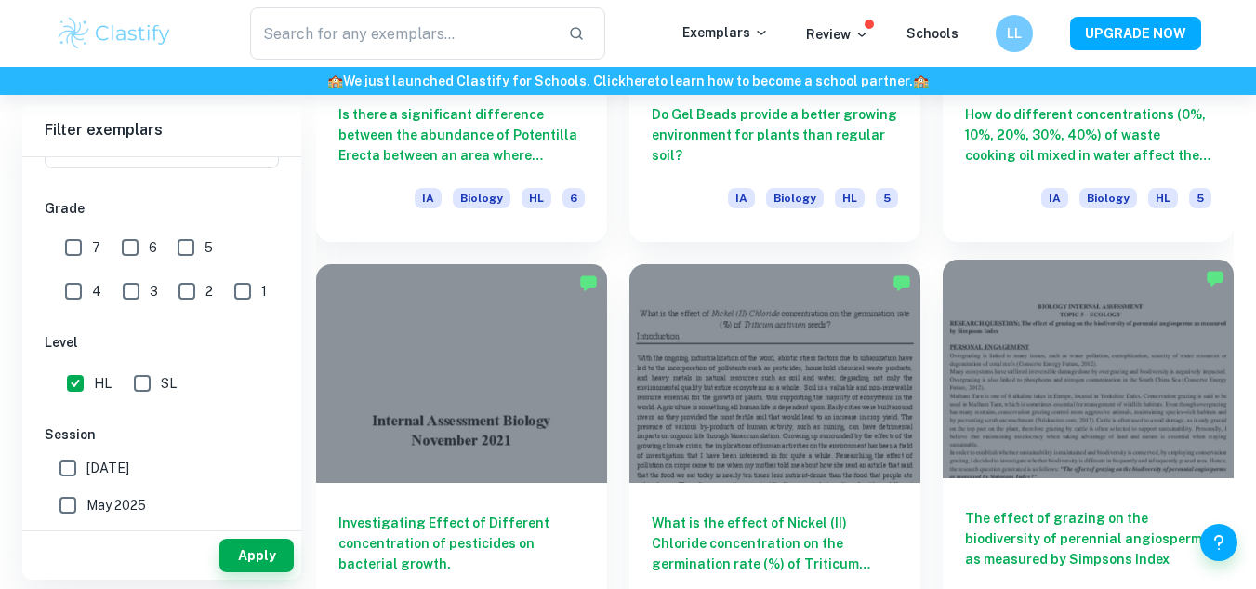
scroll to position [2164, 0]
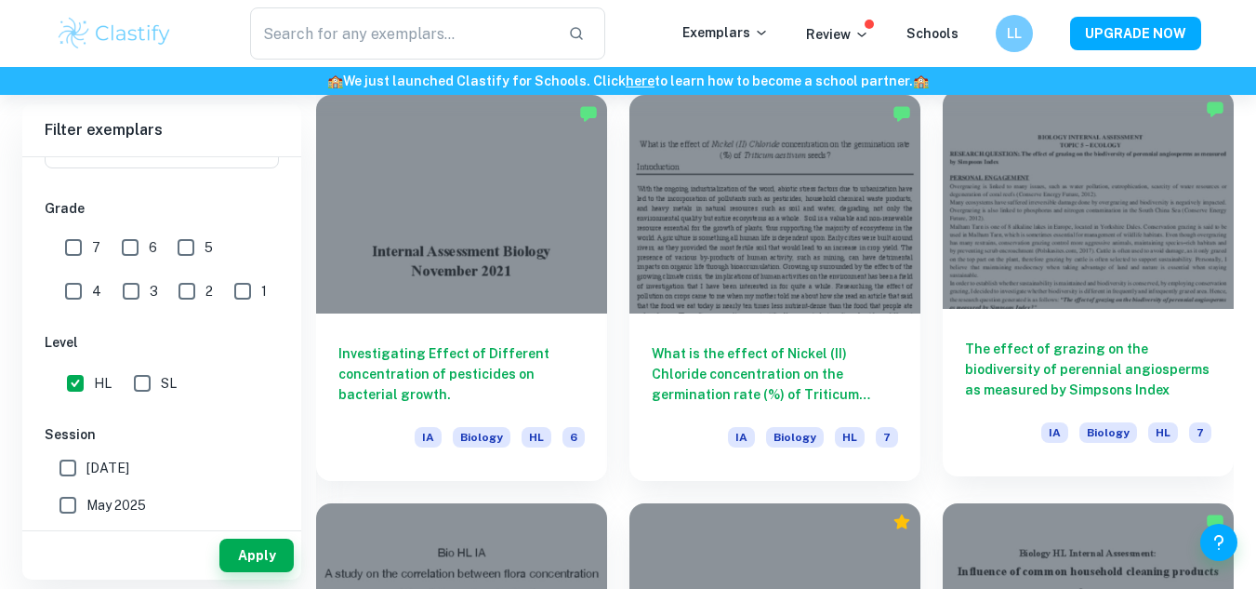
click at [1006, 379] on h6 "The effect of grazing on the biodiversity of perennial angiosperms as measured …" at bounding box center [1088, 369] width 246 height 61
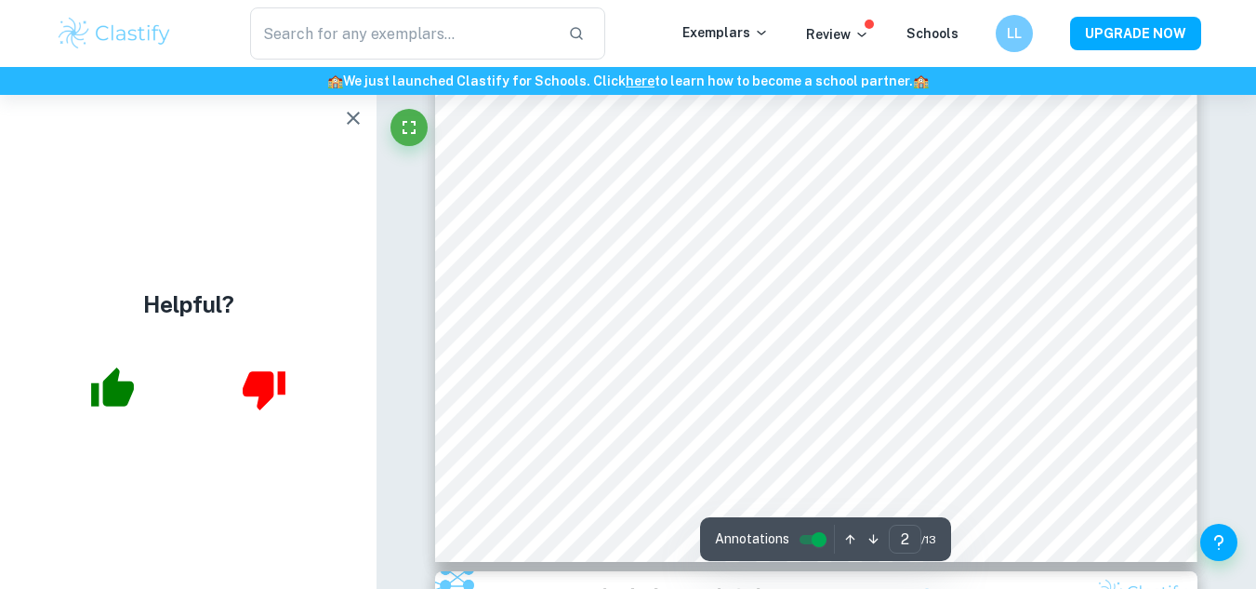
scroll to position [1840, 0]
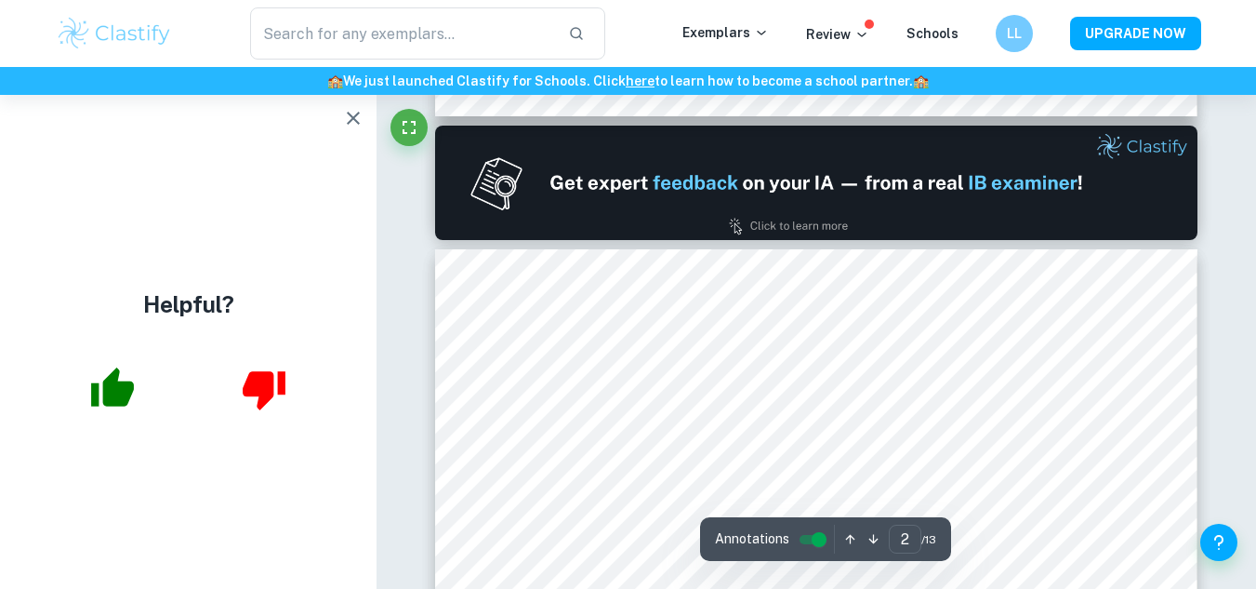
type input "1"
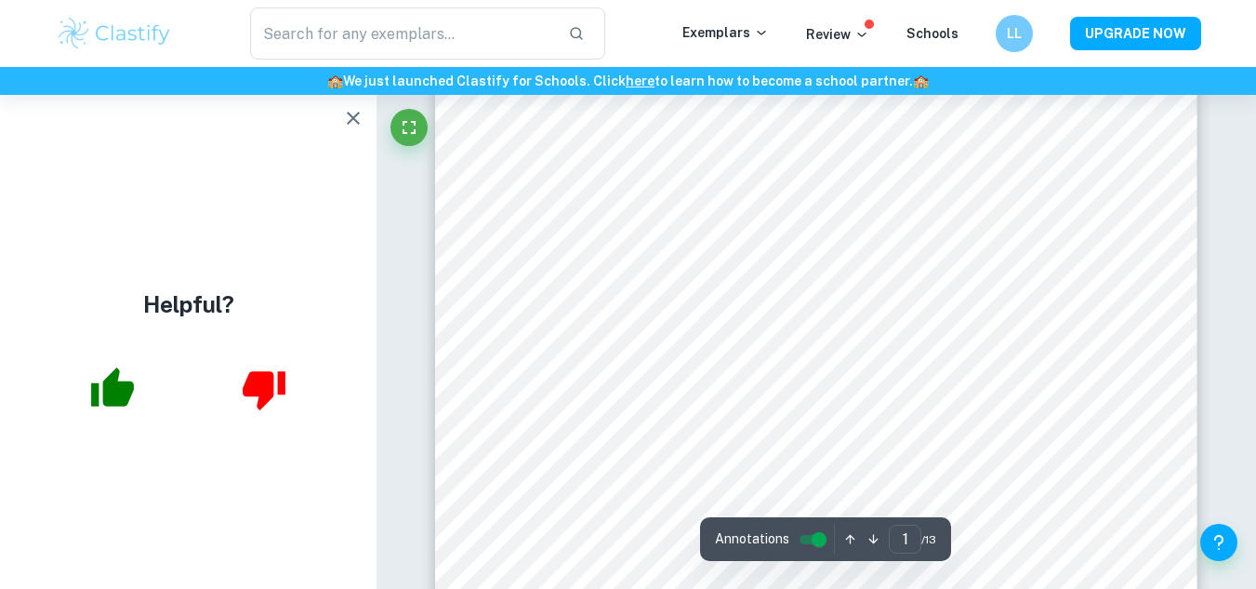
scroll to position [0, 0]
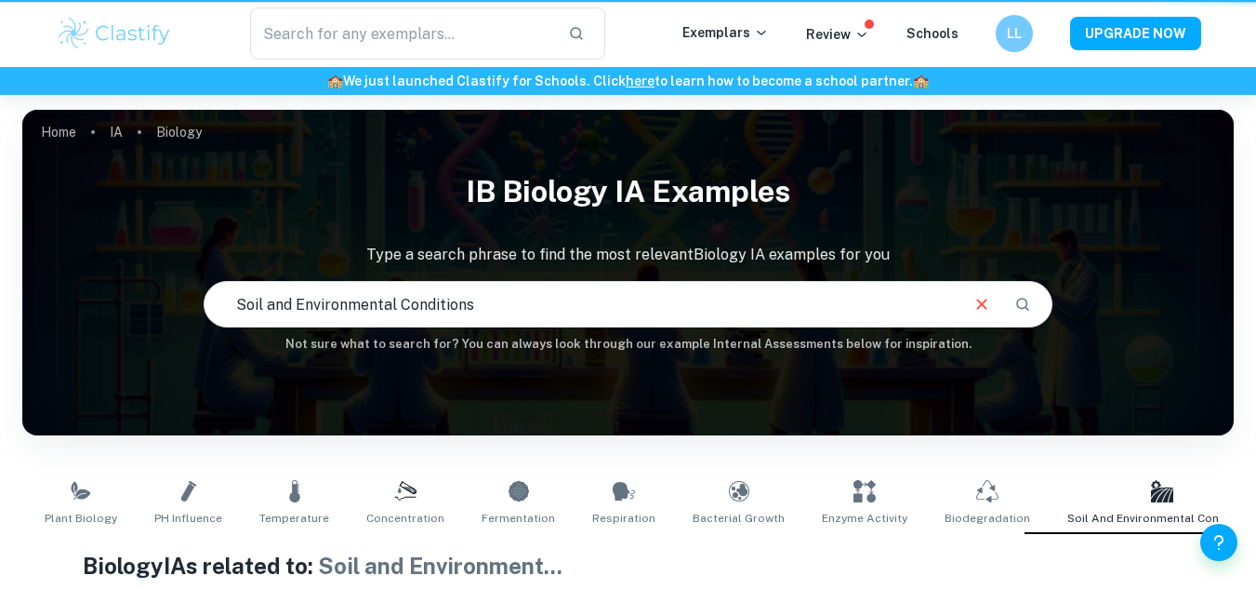
click at [591, 366] on div "Home IA Biology IB Biology IA examples Type a search phrase to find the most re…" at bounding box center [628, 500] width 1256 height 811
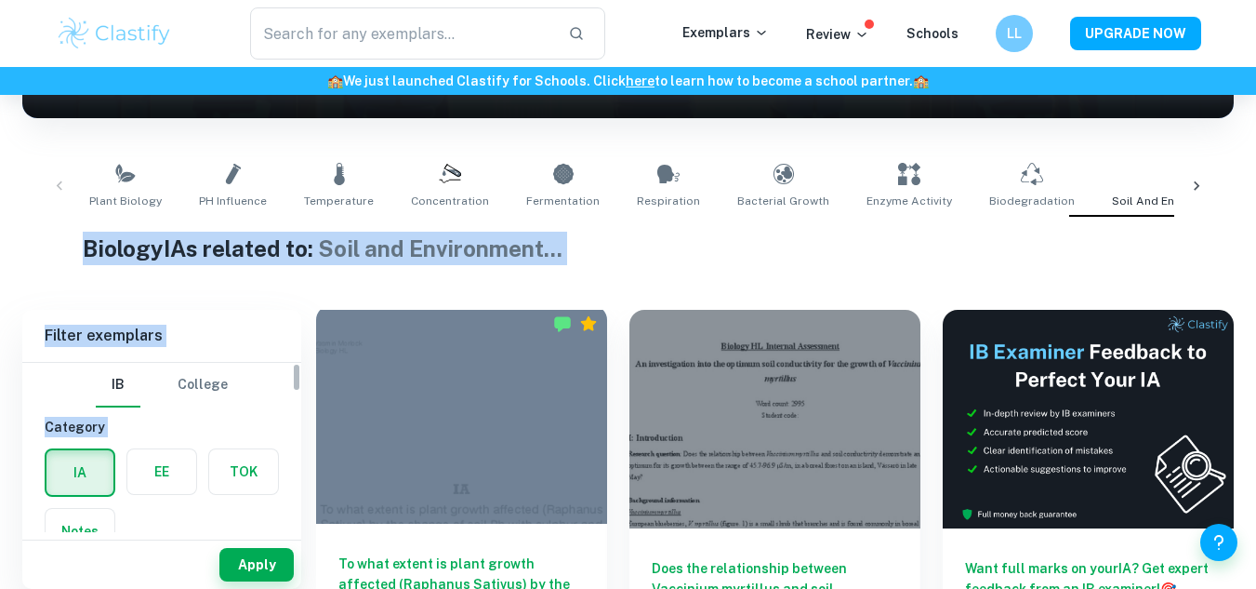
scroll to position [332, 0]
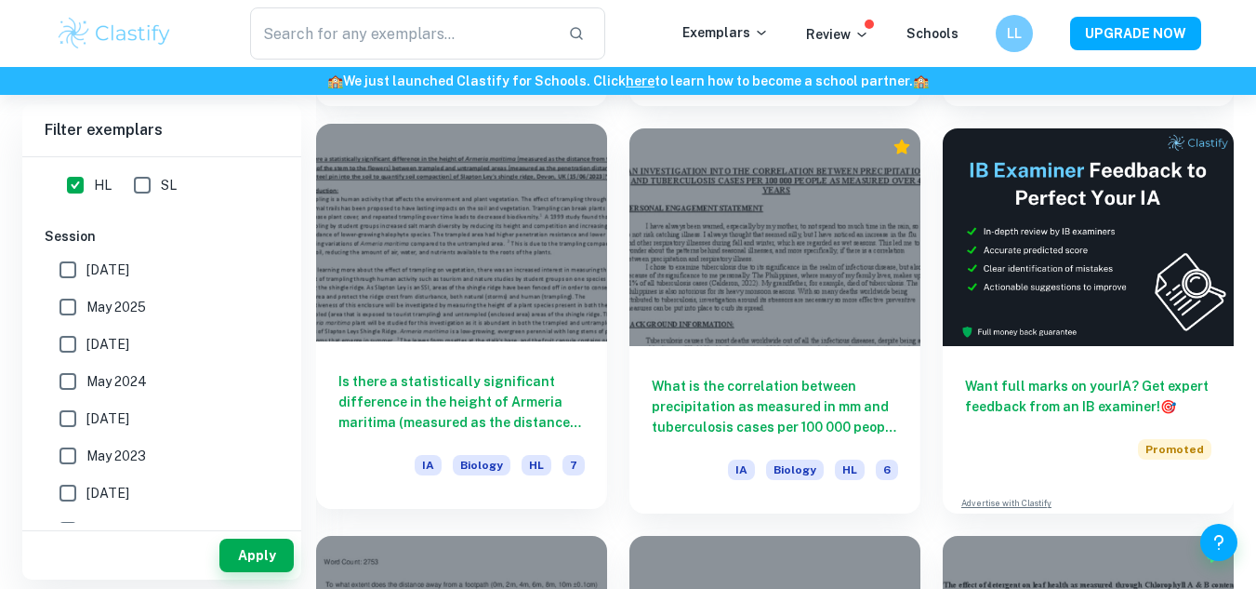
scroll to position [7020, 0]
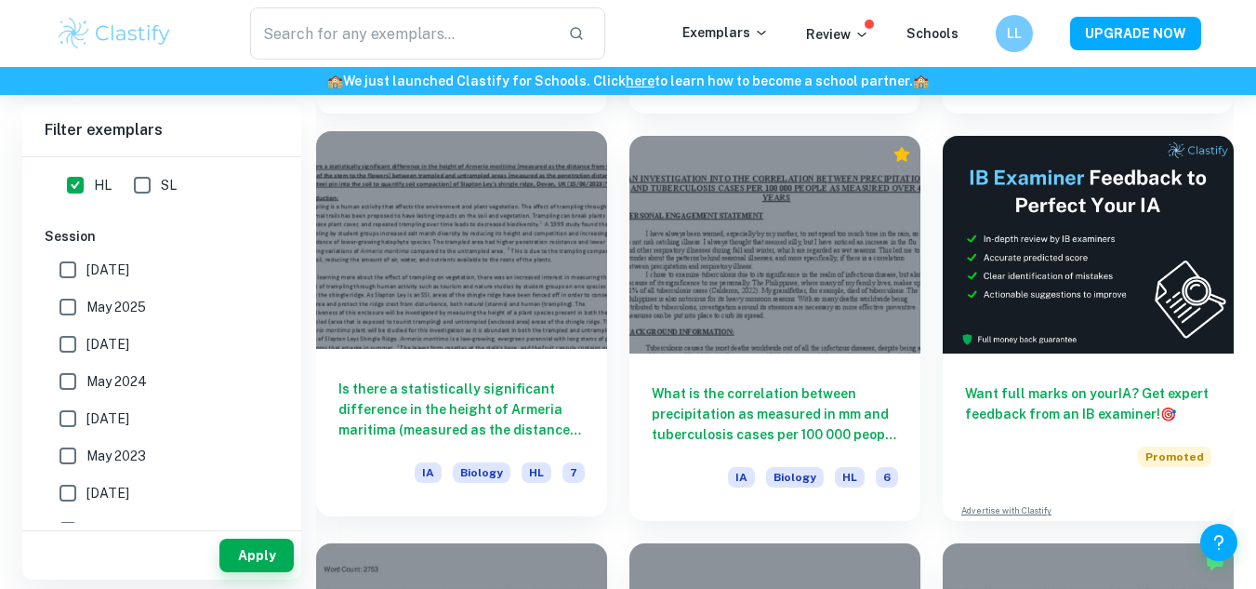
click at [547, 310] on div at bounding box center [461, 240] width 291 height 219
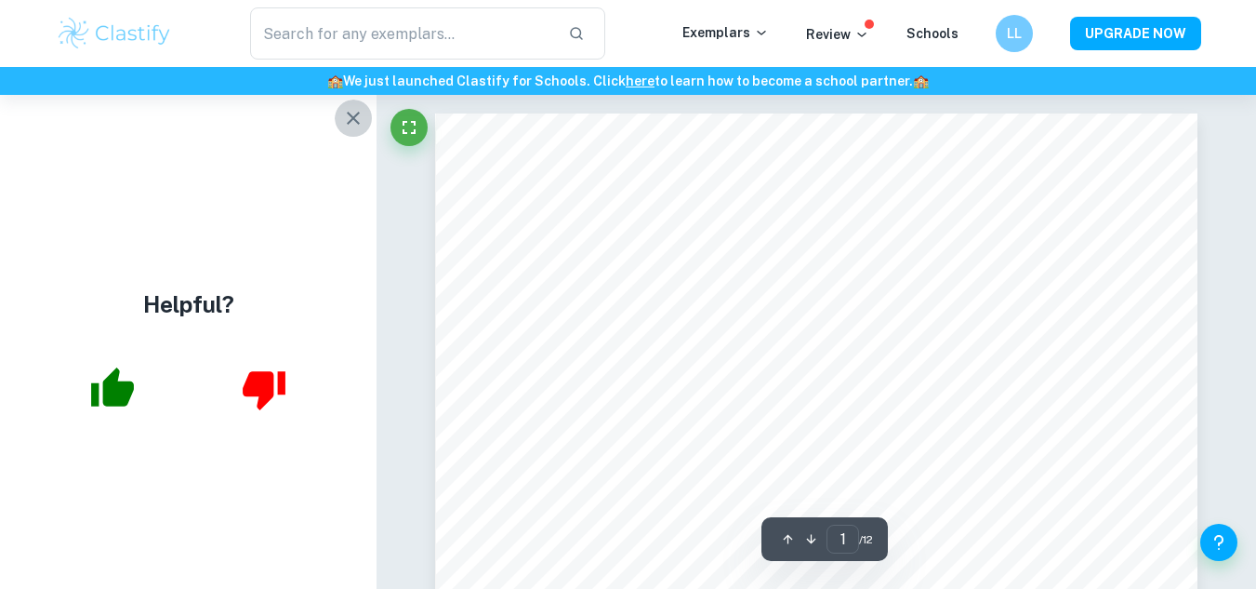
click at [348, 113] on icon "button" at bounding box center [353, 118] width 13 height 13
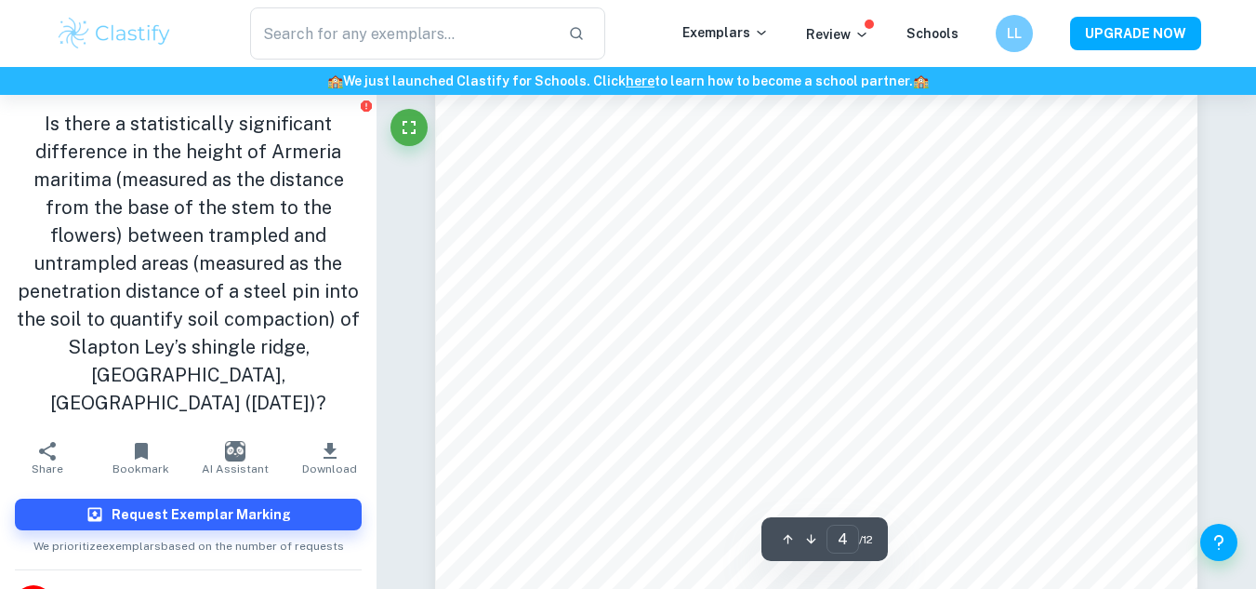
scroll to position [3934, 0]
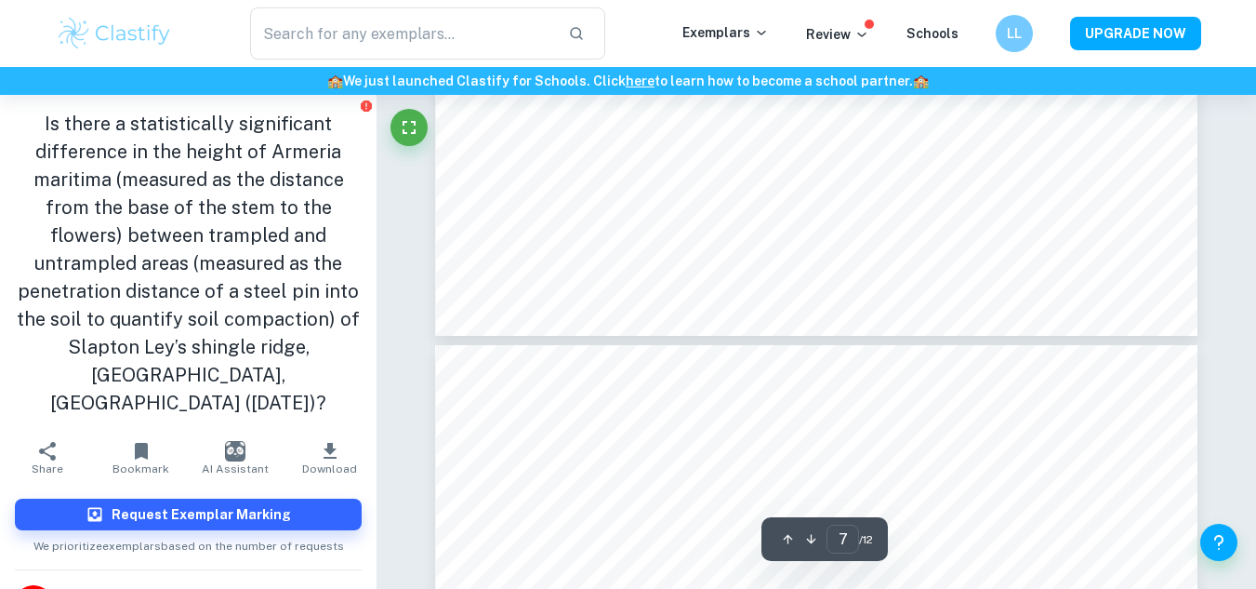
type input "8"
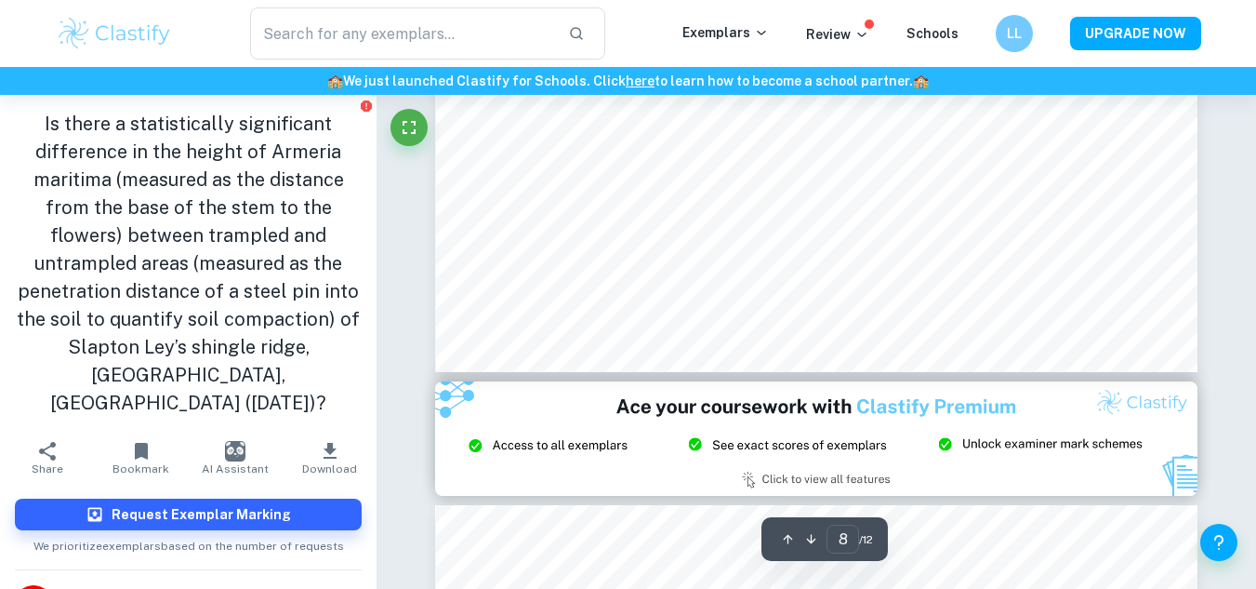
scroll to position [8663, 0]
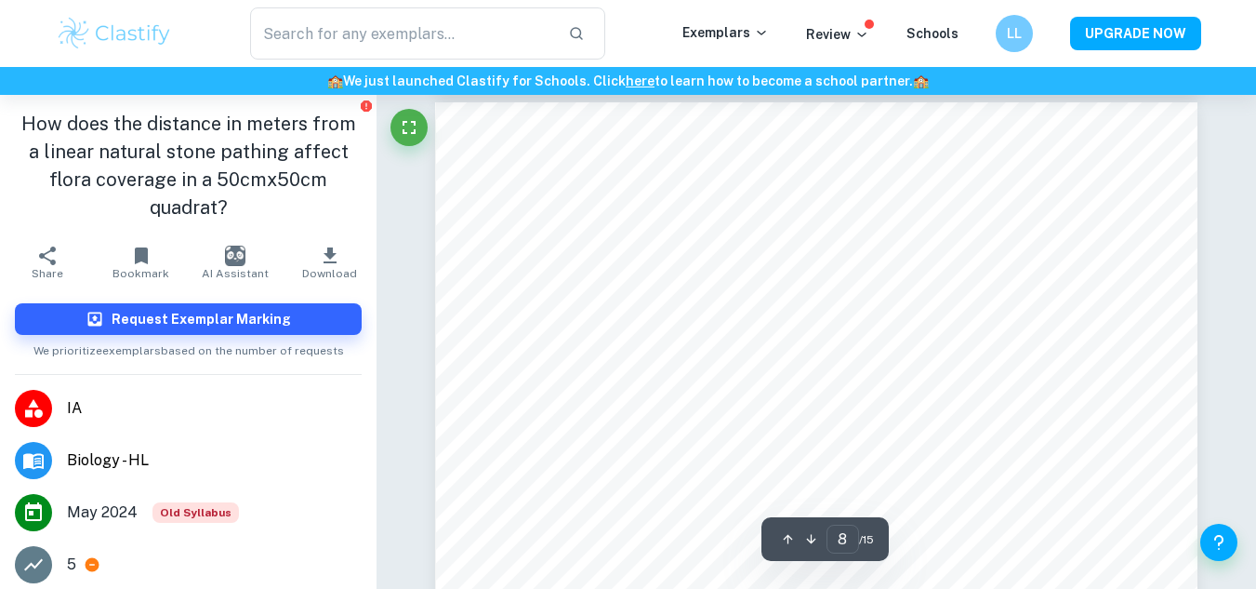
scroll to position [7226, 0]
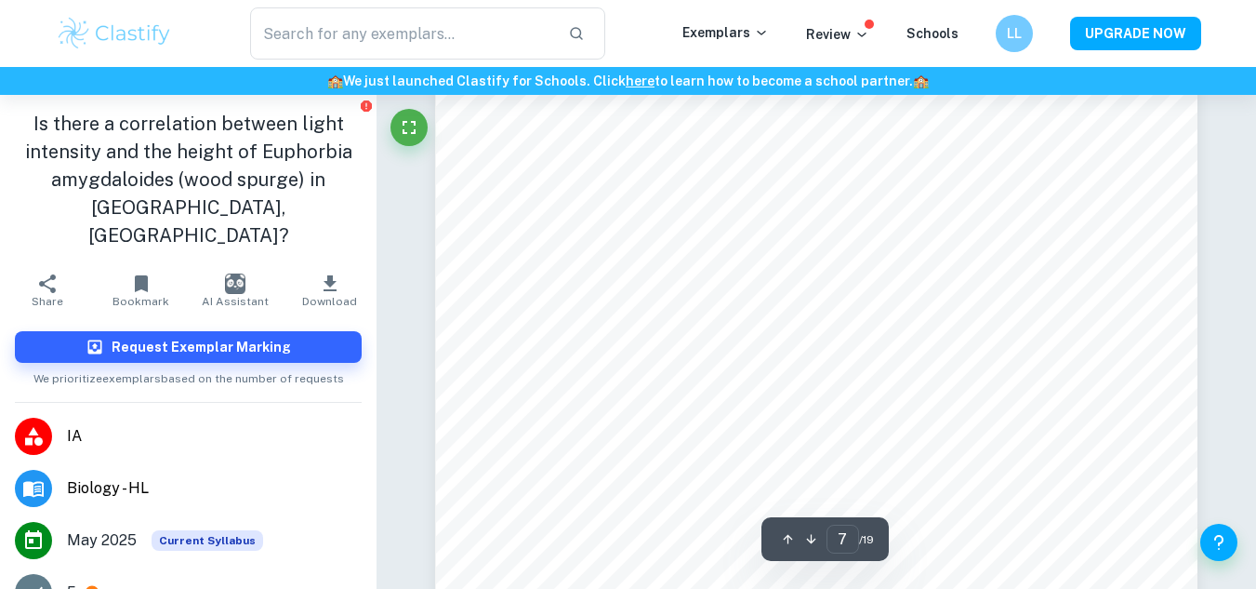
scroll to position [7228, 0]
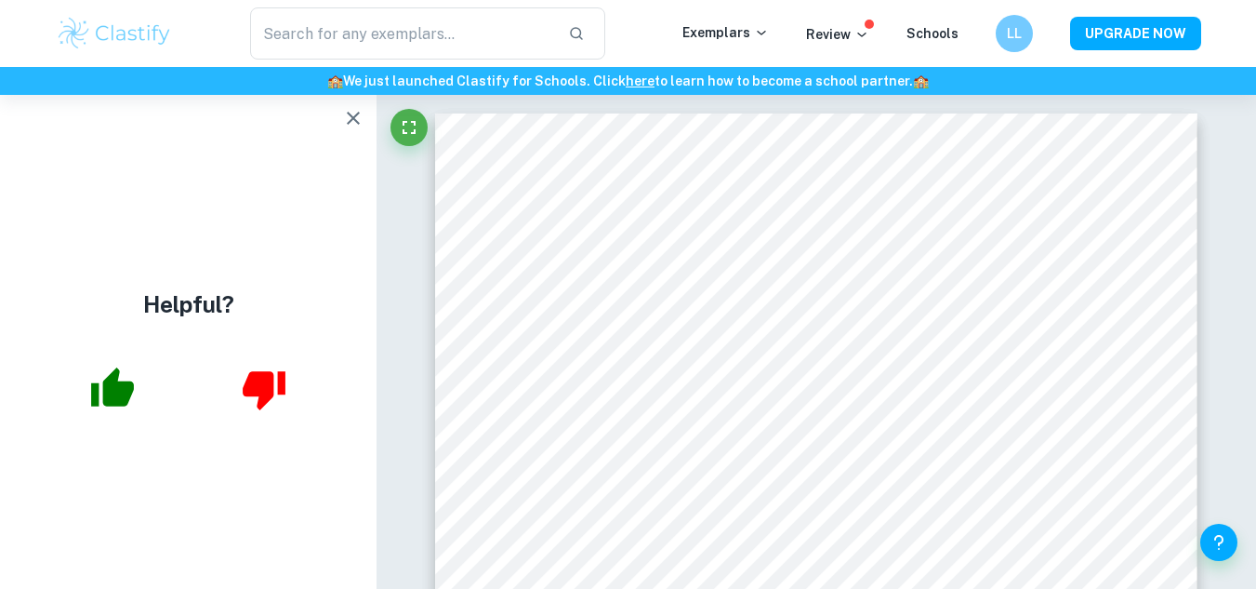
click at [346, 111] on icon "button" at bounding box center [353, 118] width 22 height 22
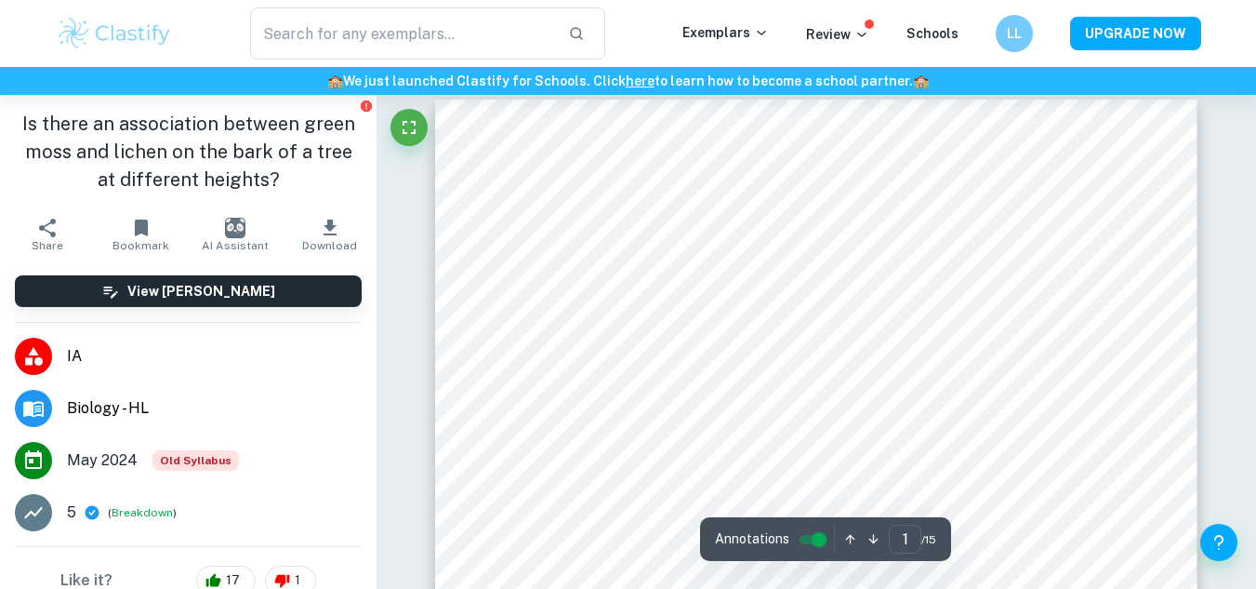
scroll to position [7, 0]
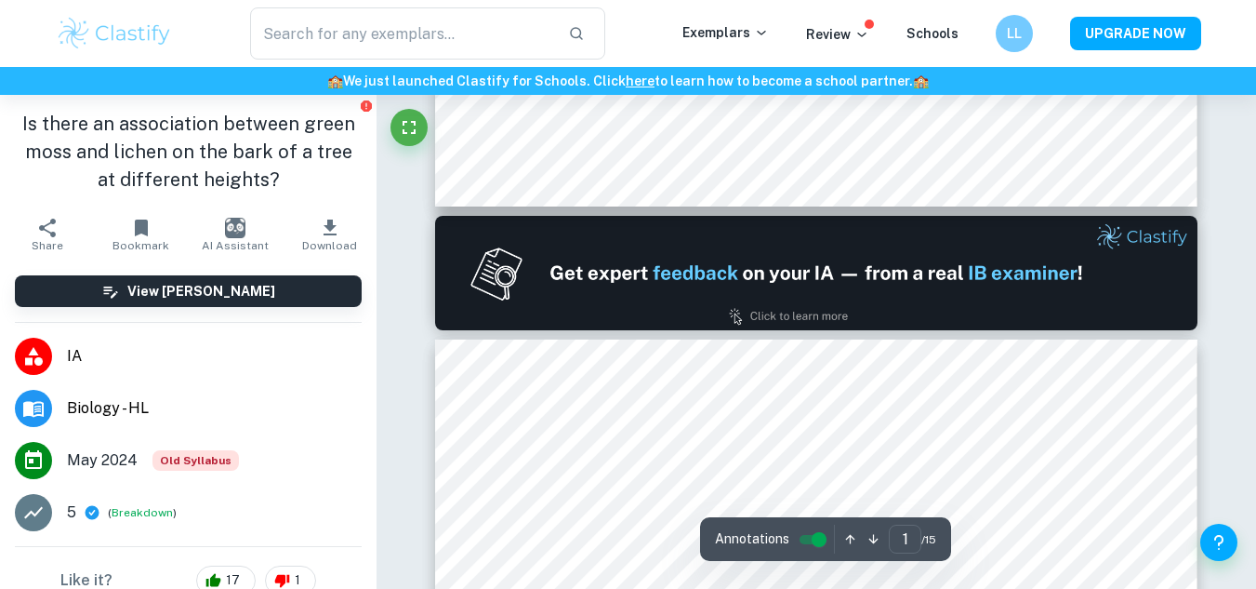
type input "2"
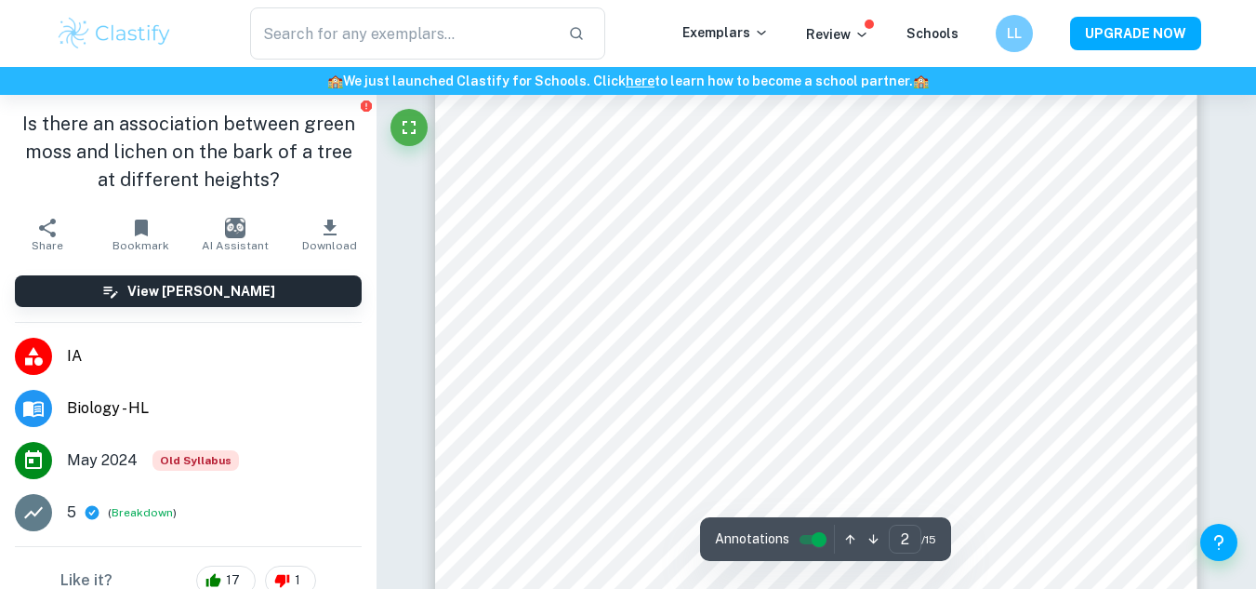
scroll to position [1323, 0]
